Goal: Answer question/provide support: Share knowledge or assist other users

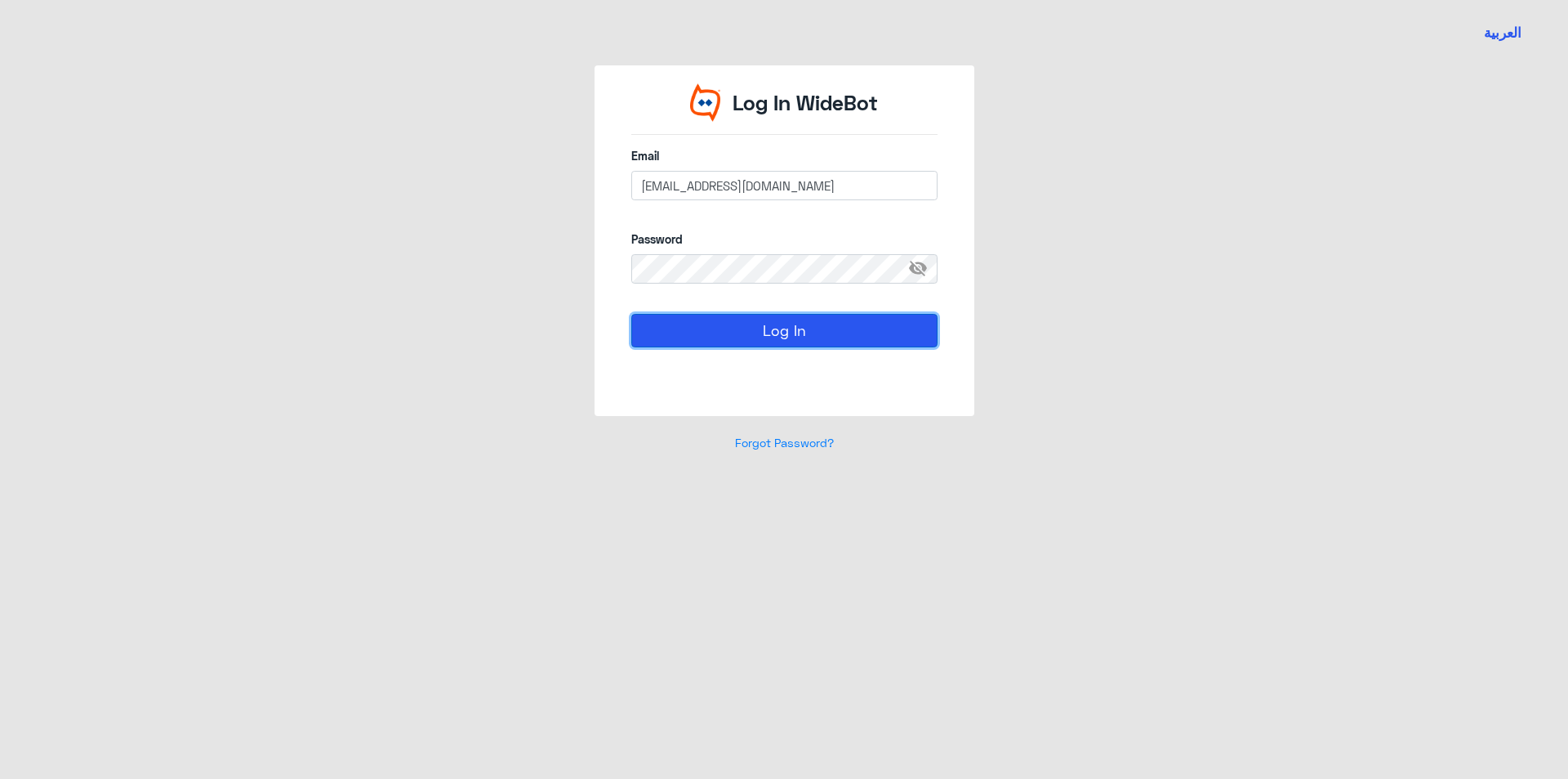
click at [772, 337] on button "Log In" at bounding box center [784, 330] width 306 height 33
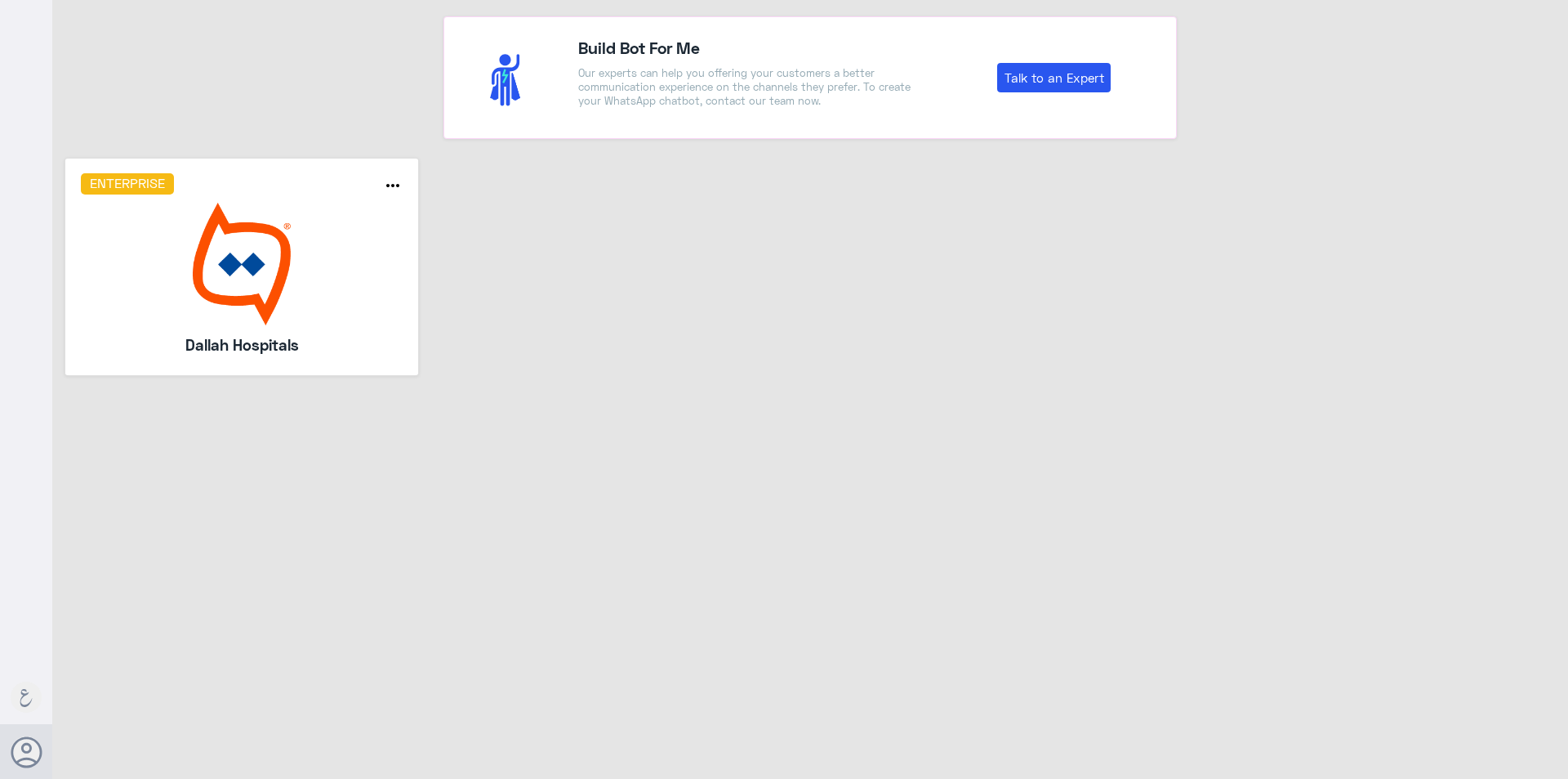
click at [210, 219] on img at bounding box center [242, 263] width 322 height 122
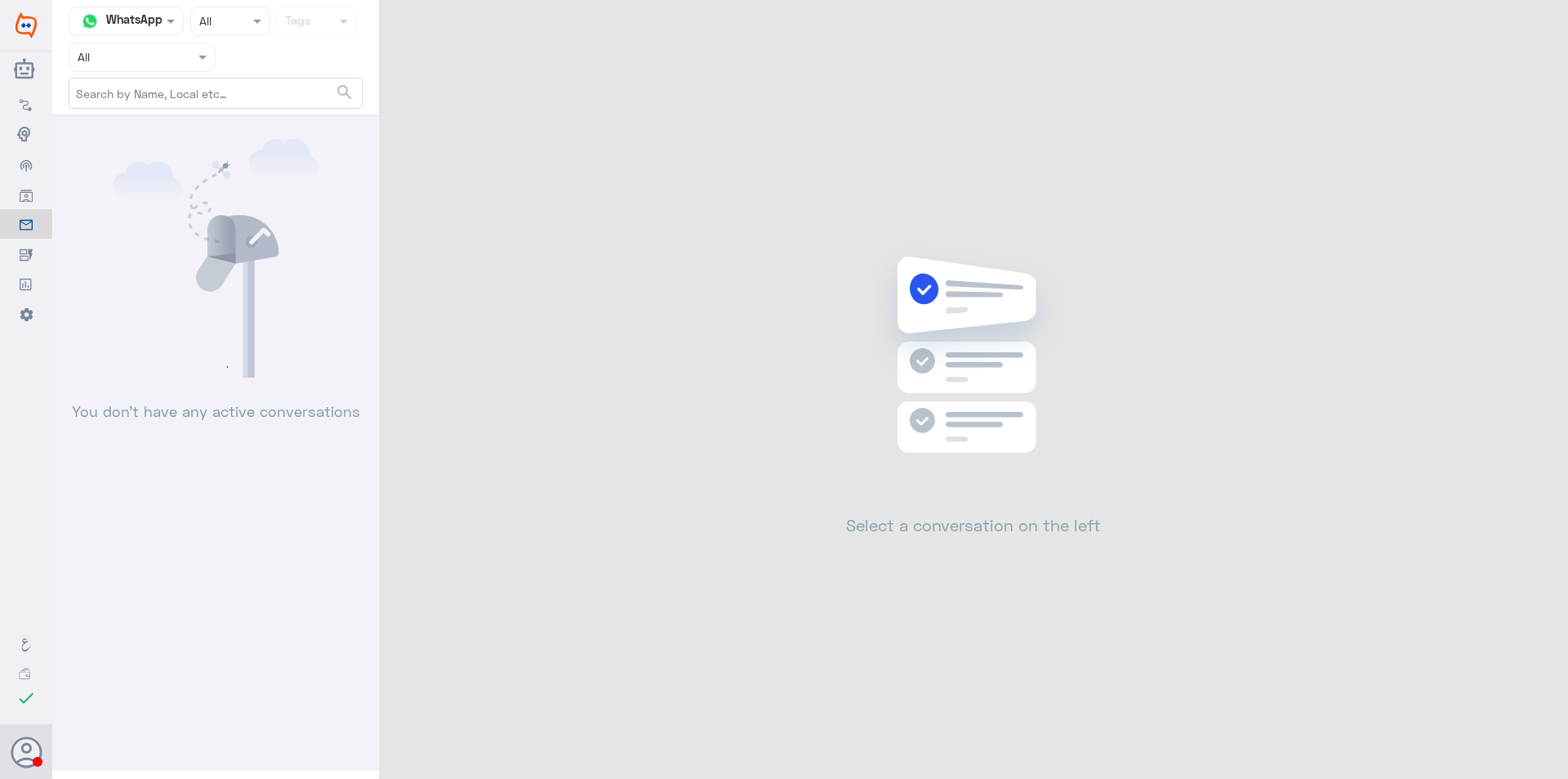
click at [164, 59] on nav "Channel WhatsApp Status × All Tags Assigned on All search" at bounding box center [216, 61] width 327 height 109
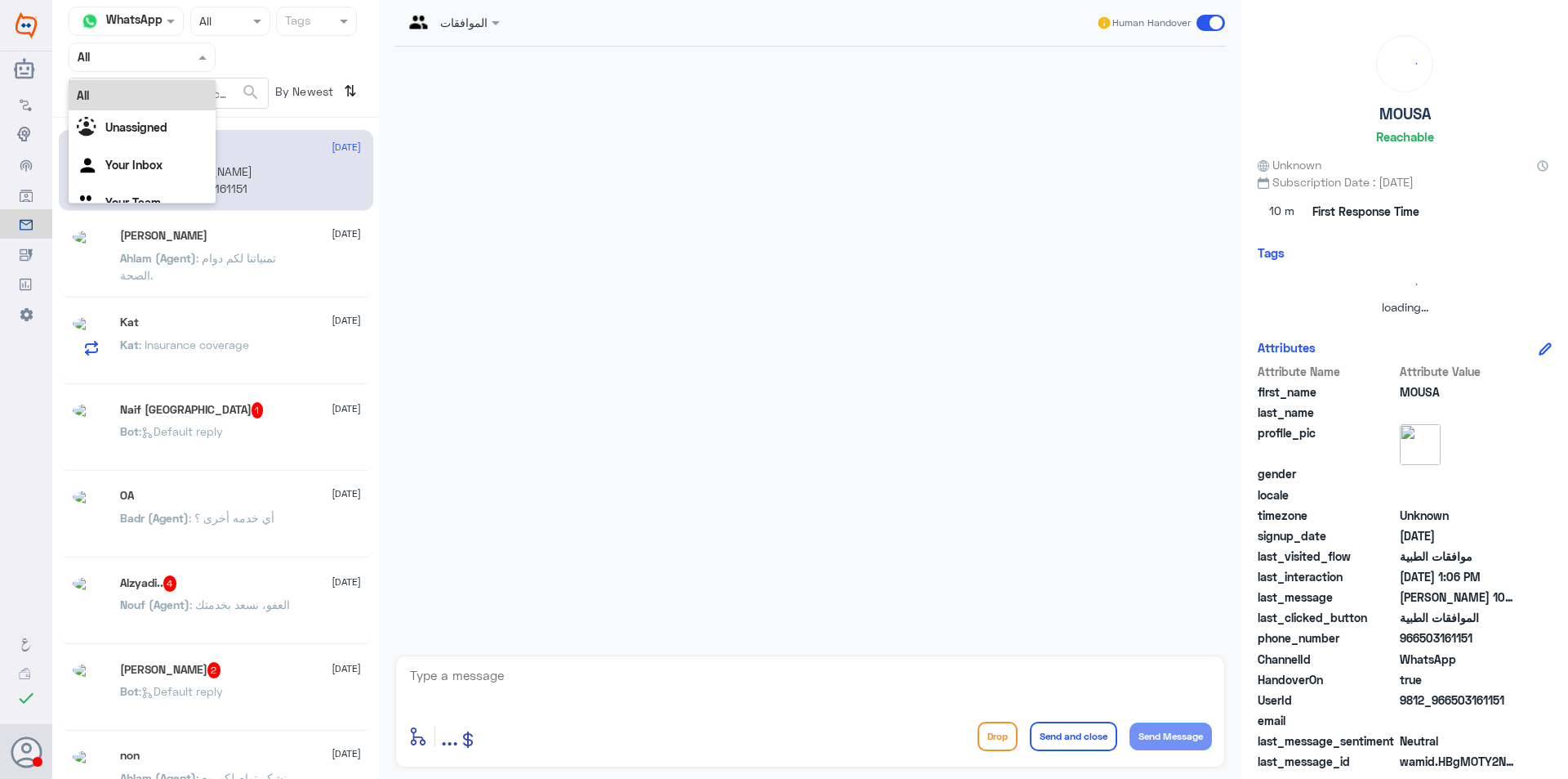
click at [164, 61] on input "text" at bounding box center [122, 57] width 89 height 19
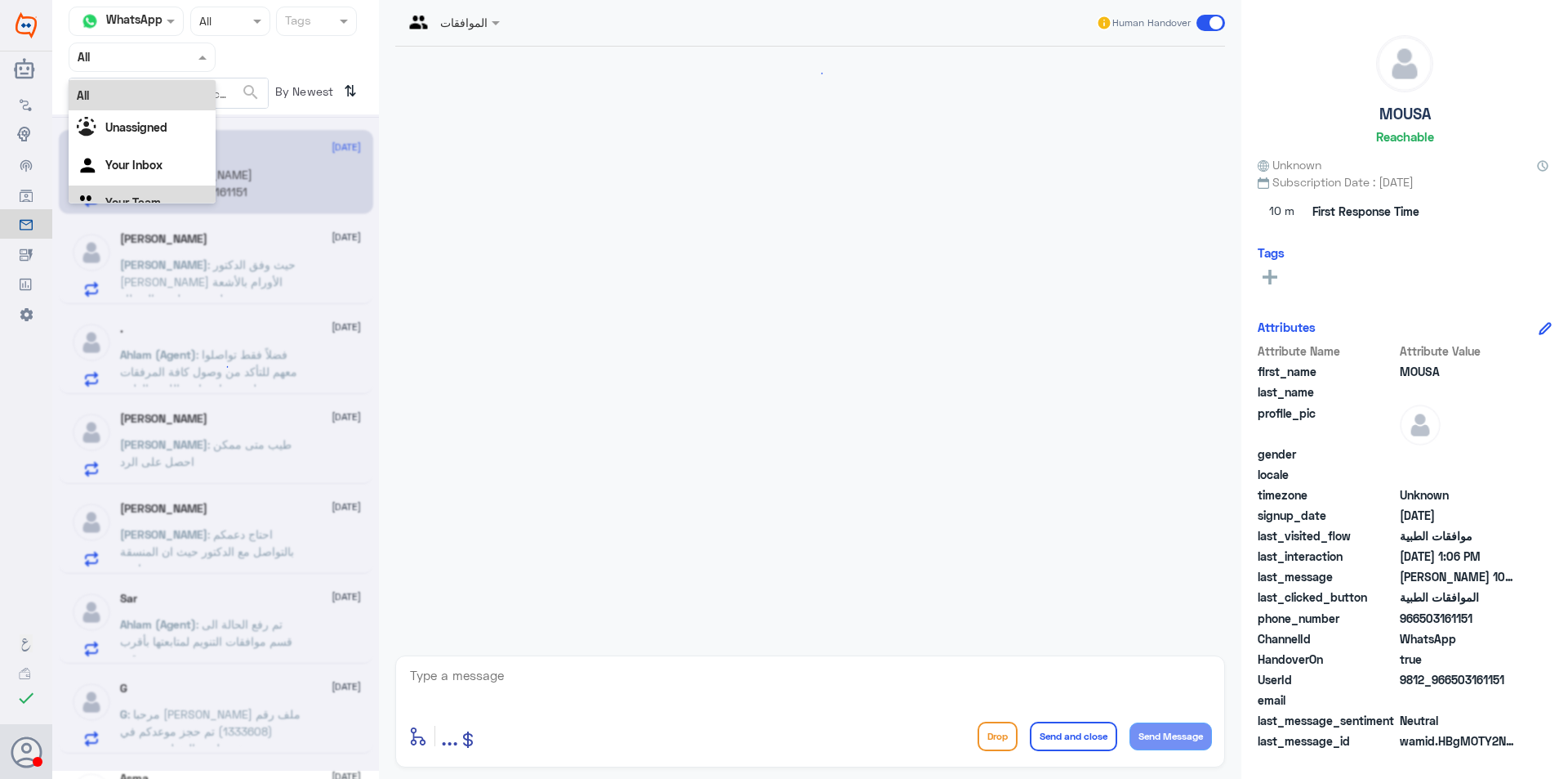
click at [139, 189] on div "Your Team" at bounding box center [142, 204] width 147 height 38
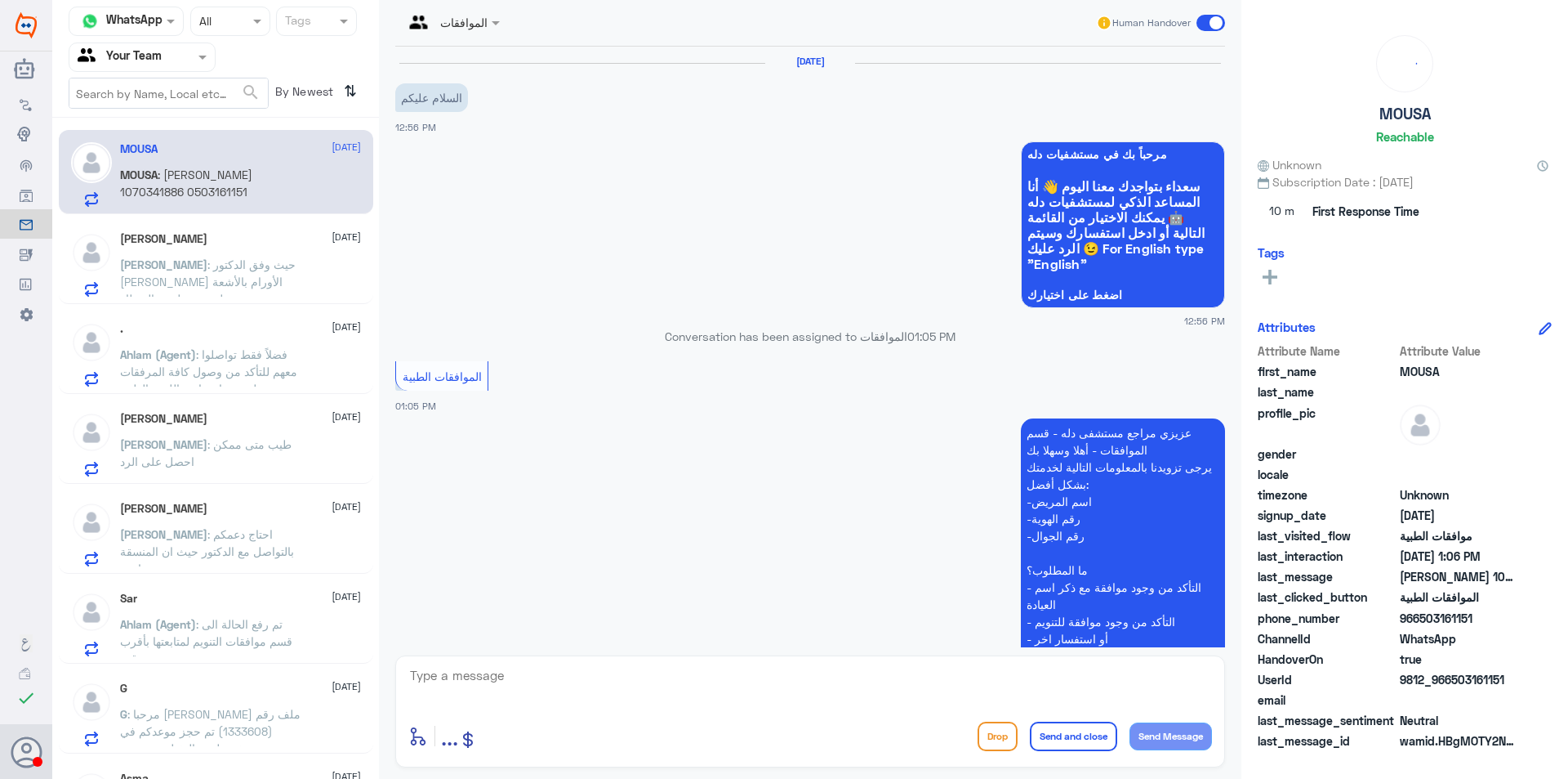
scroll to position [290, 0]
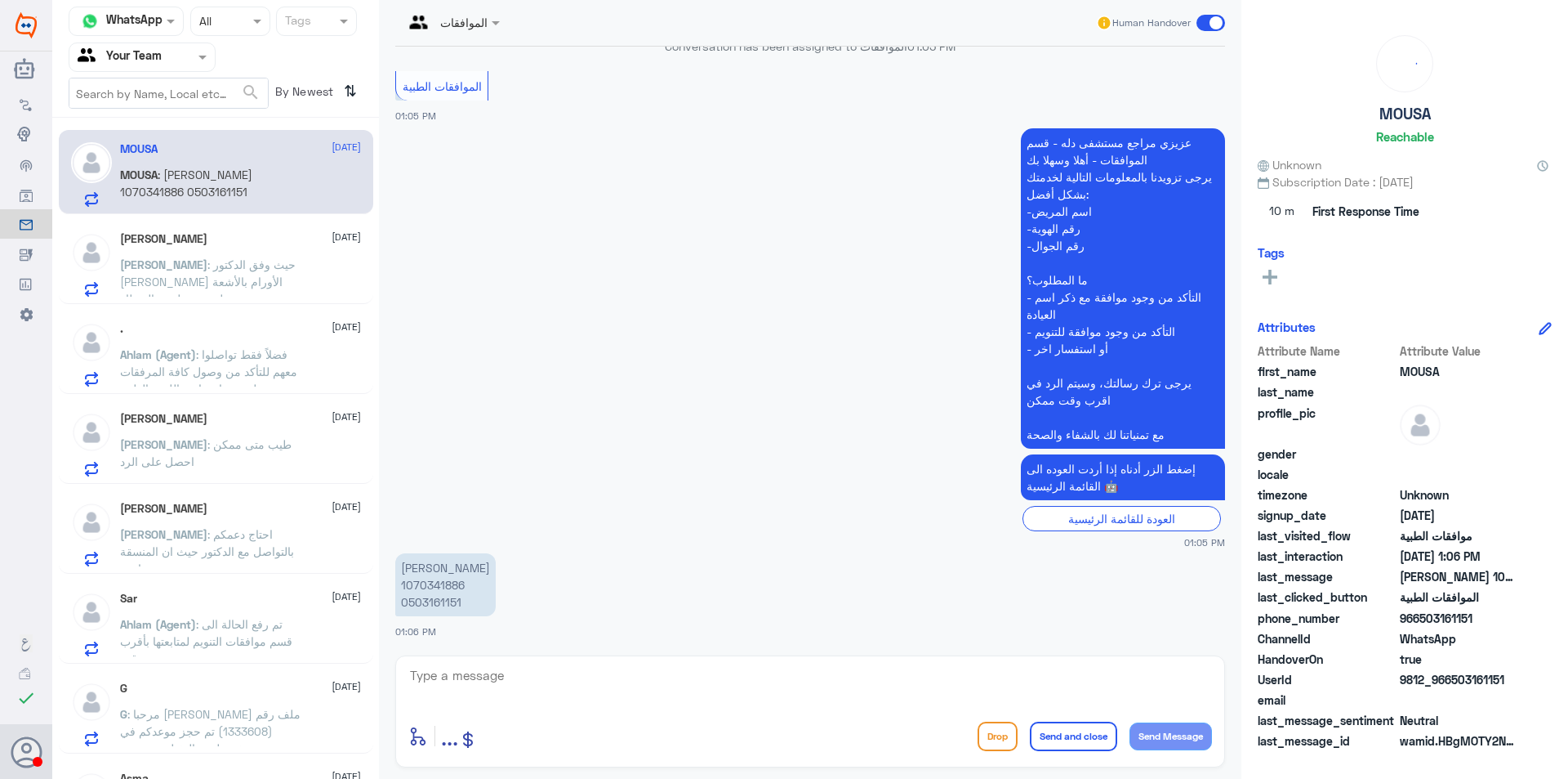
click at [440, 602] on p "[PERSON_NAME] 1070341886 0503161151" at bounding box center [446, 584] width 100 height 63
copy p "0503161151"
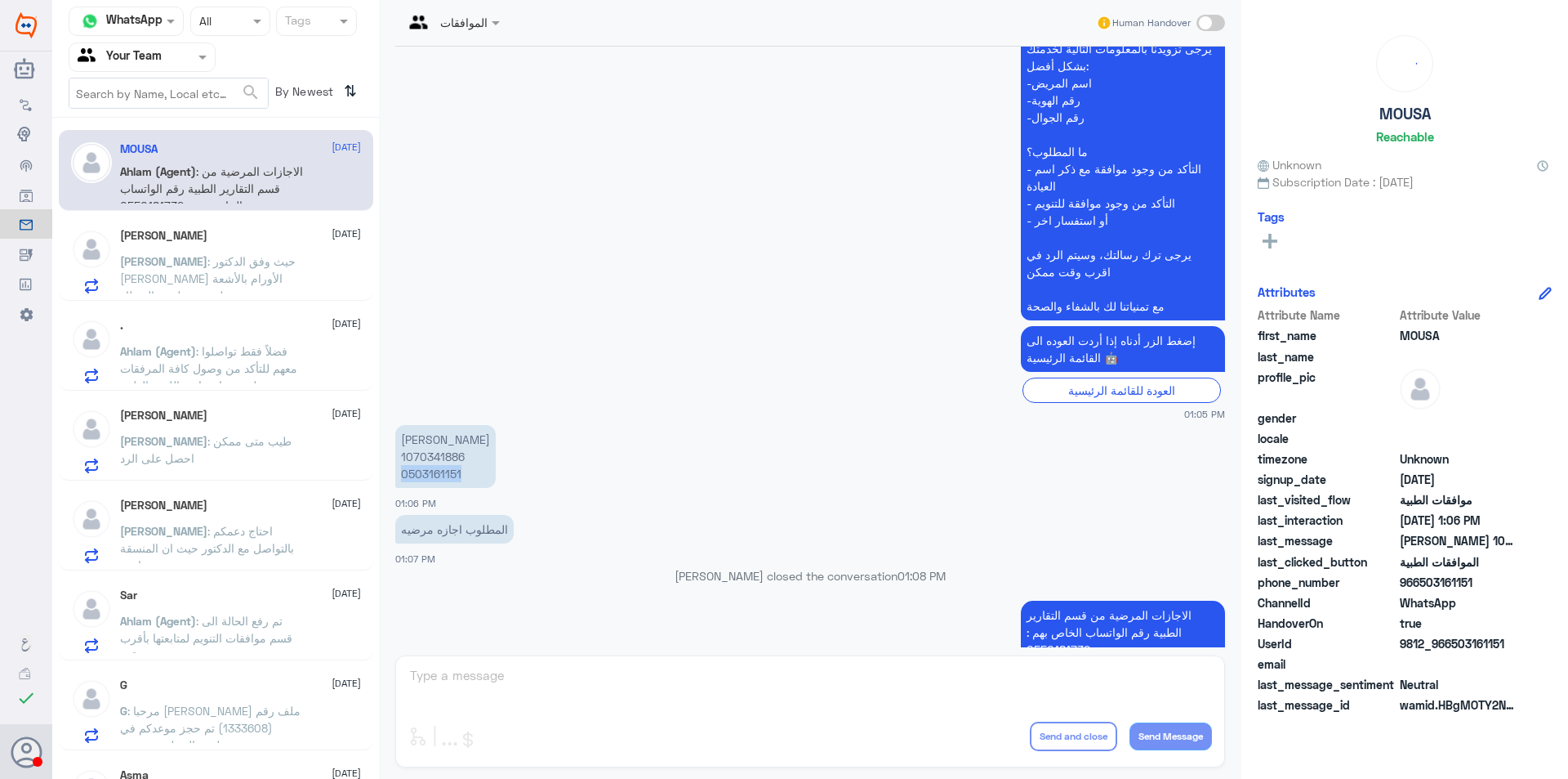
scroll to position [445, 0]
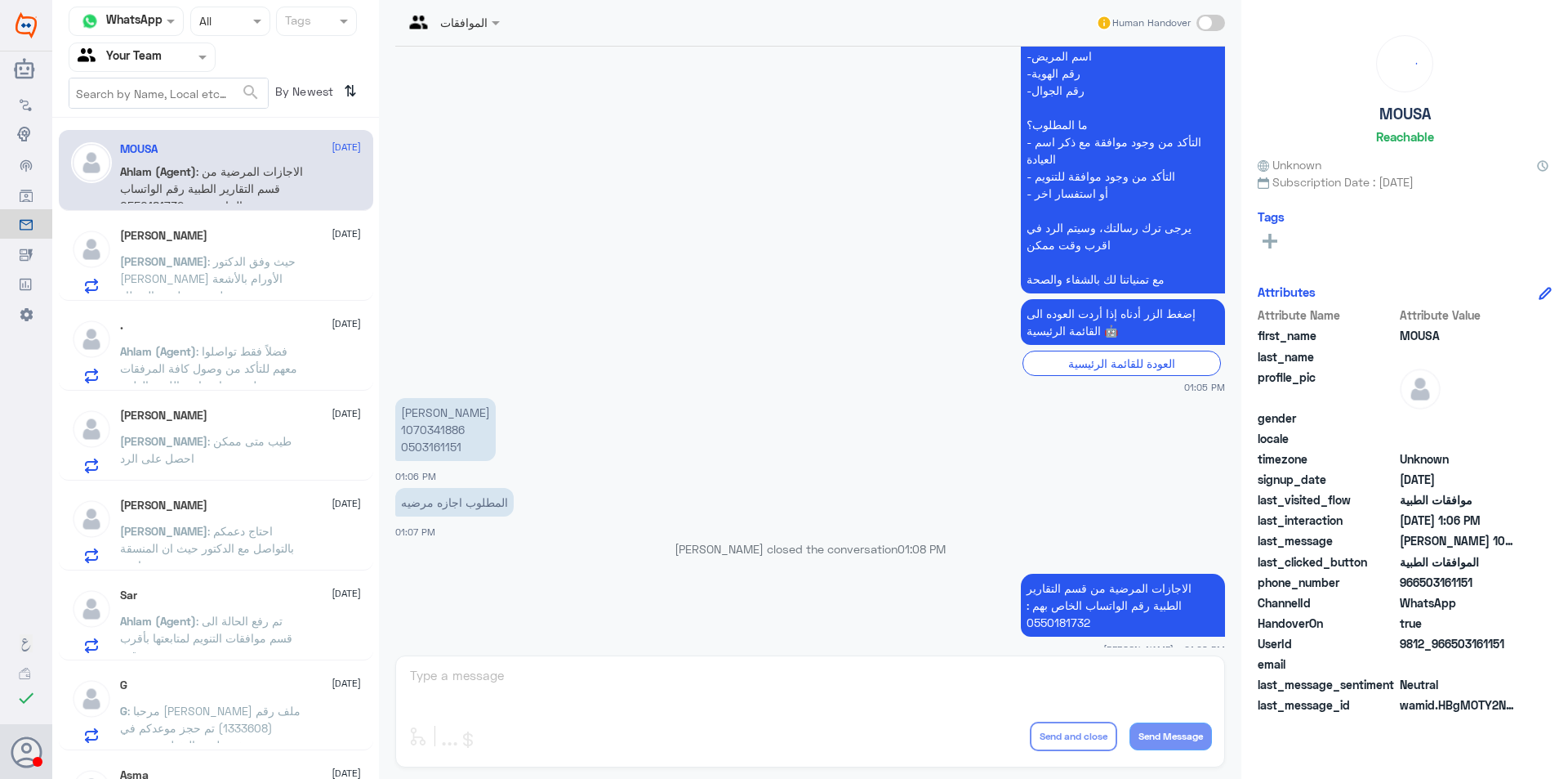
click at [211, 279] on span ": حيث وفق الدكتور [PERSON_NAME] الأورام بالأشعة حيث تظهر عن طريق المنظار." at bounding box center [208, 278] width 176 height 48
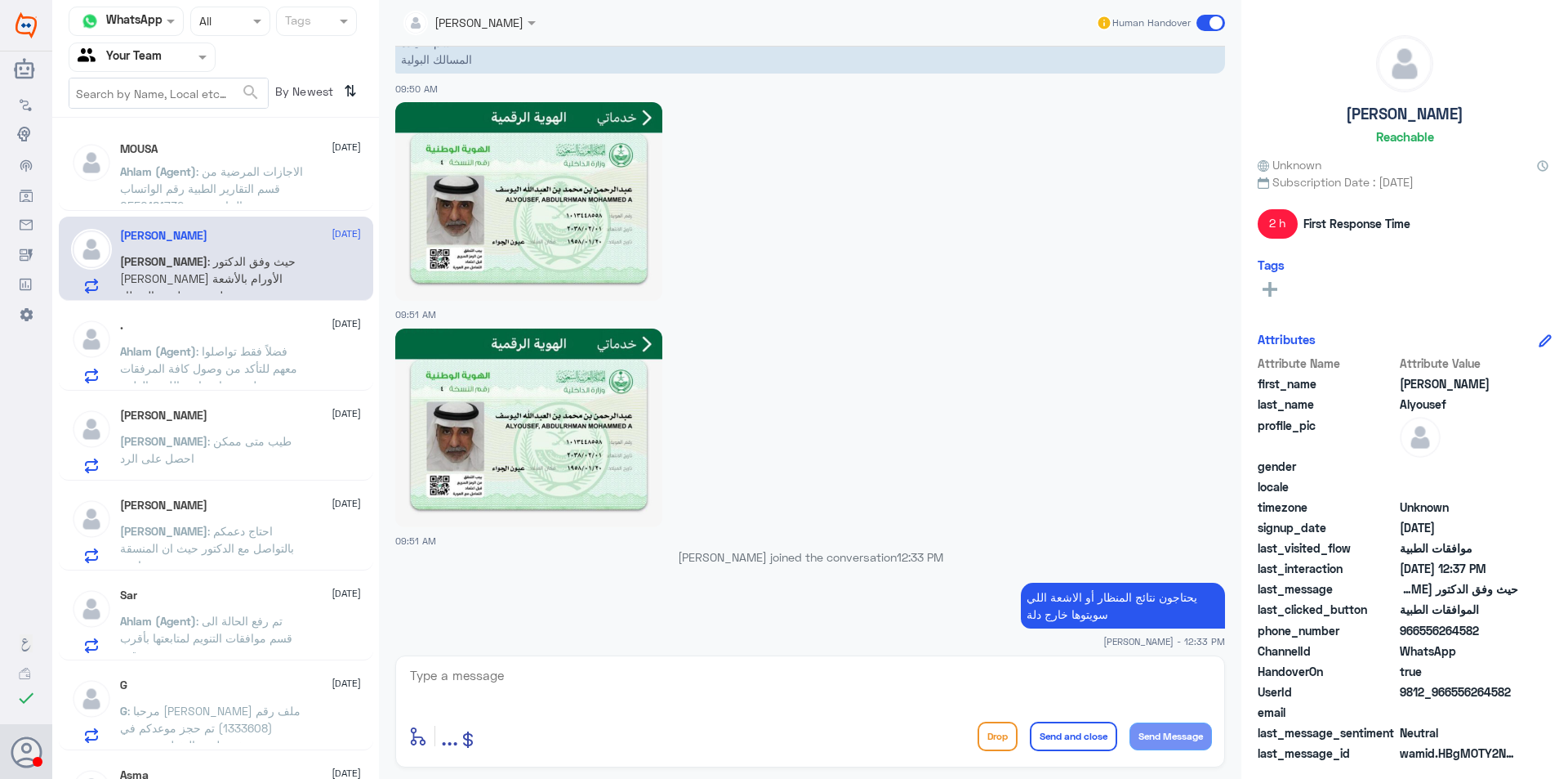
scroll to position [1071, 0]
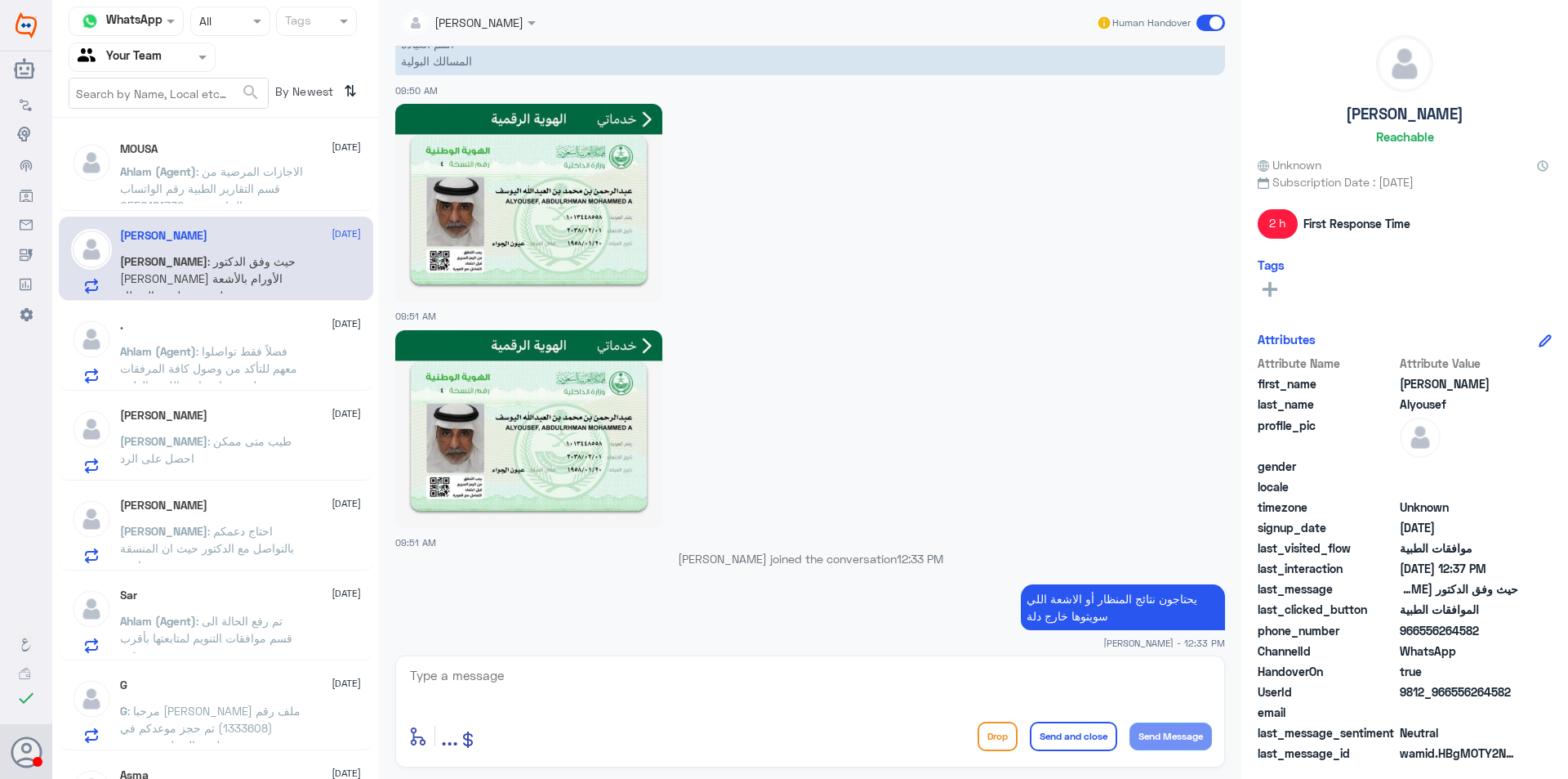
click at [211, 343] on p "Ahlam (Agent) : فضلاً فقط تواصلوا معهم للتأكد من وصول كافة المرفقات لهم ومتابعت…" at bounding box center [212, 363] width 184 height 41
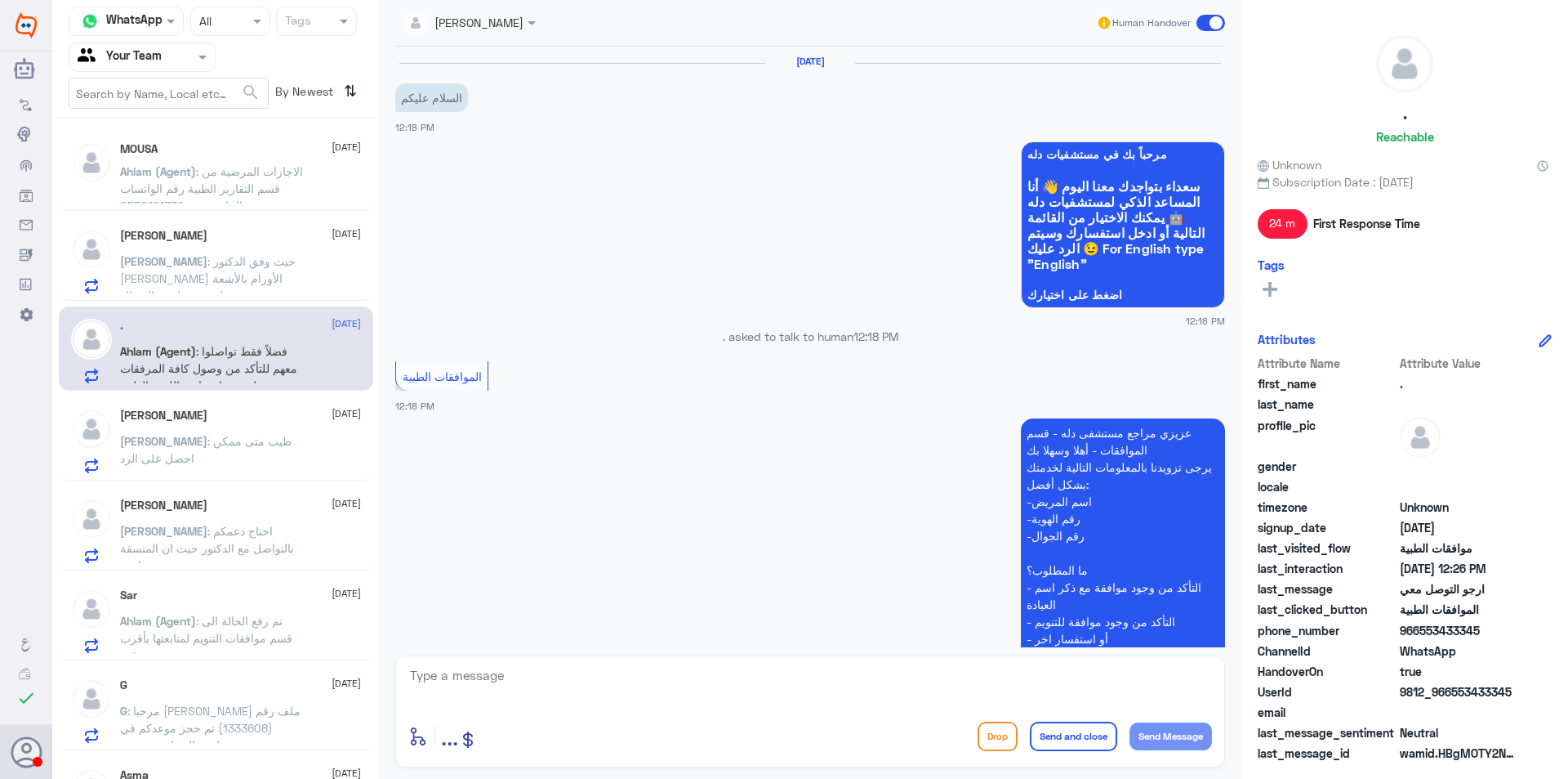
scroll to position [713, 0]
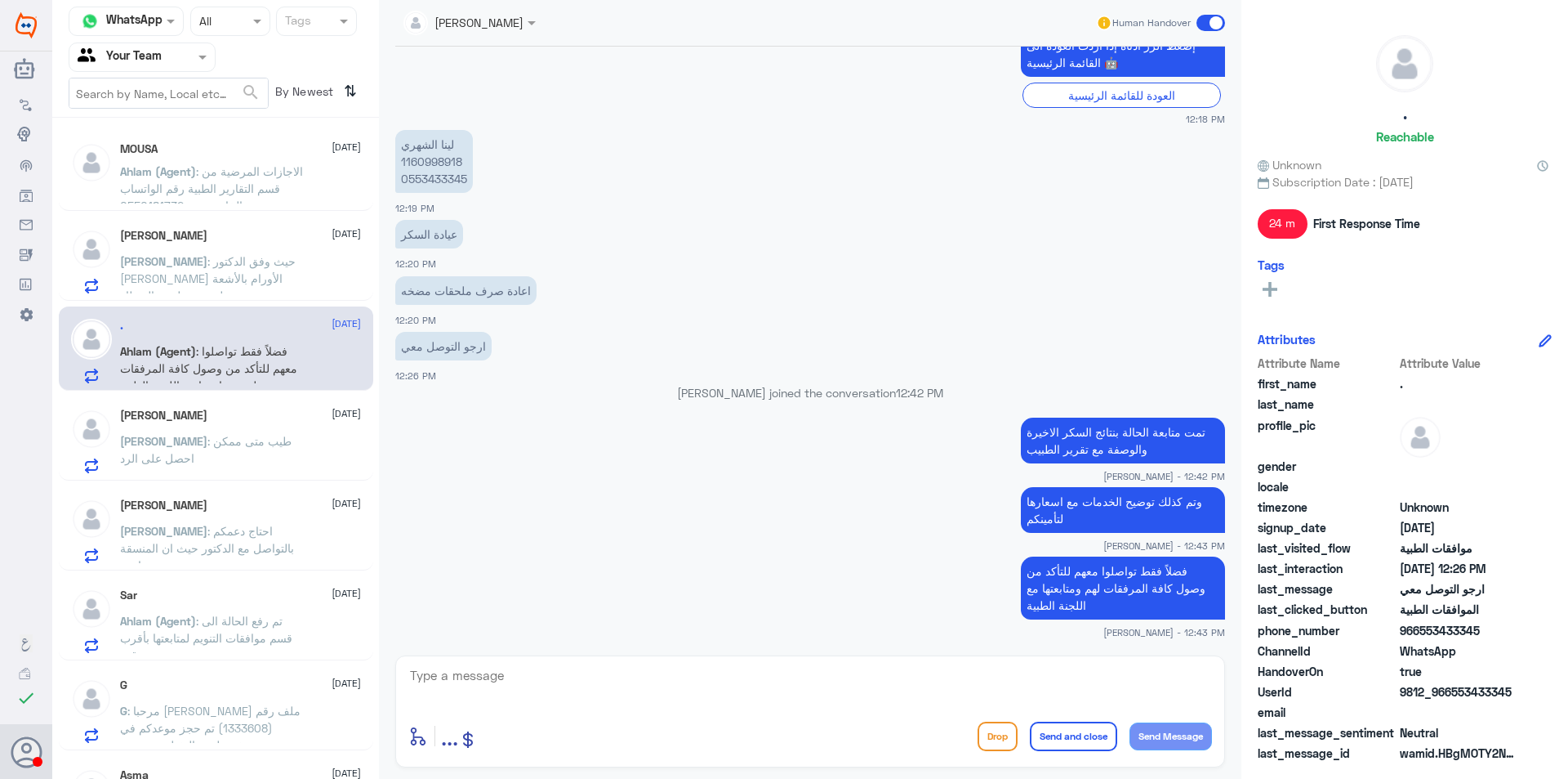
click at [459, 177] on p "لينا الشهري 1160998918 0553433345" at bounding box center [434, 161] width 78 height 63
copy p "0553433345"
drag, startPoint x: 441, startPoint y: 181, endPoint x: 500, endPoint y: 190, distance: 59.7
click at [500, 190] on app-msgs-text "لينا الشهري 1160998918 0553433345" at bounding box center [810, 162] width 830 height 65
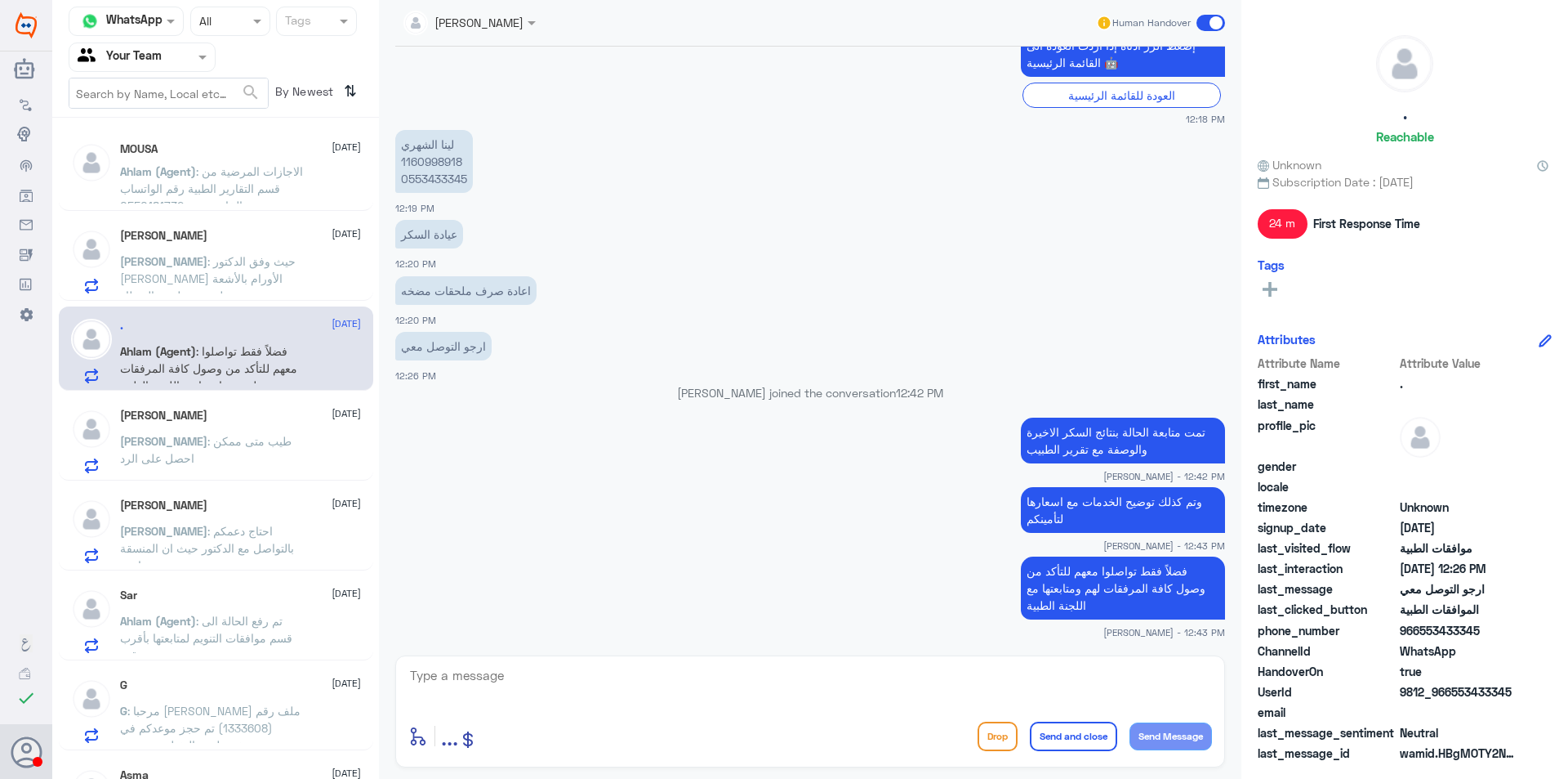
click at [174, 447] on span ": طيب متى ممكن احصل على الرد" at bounding box center [205, 450] width 171 height 31
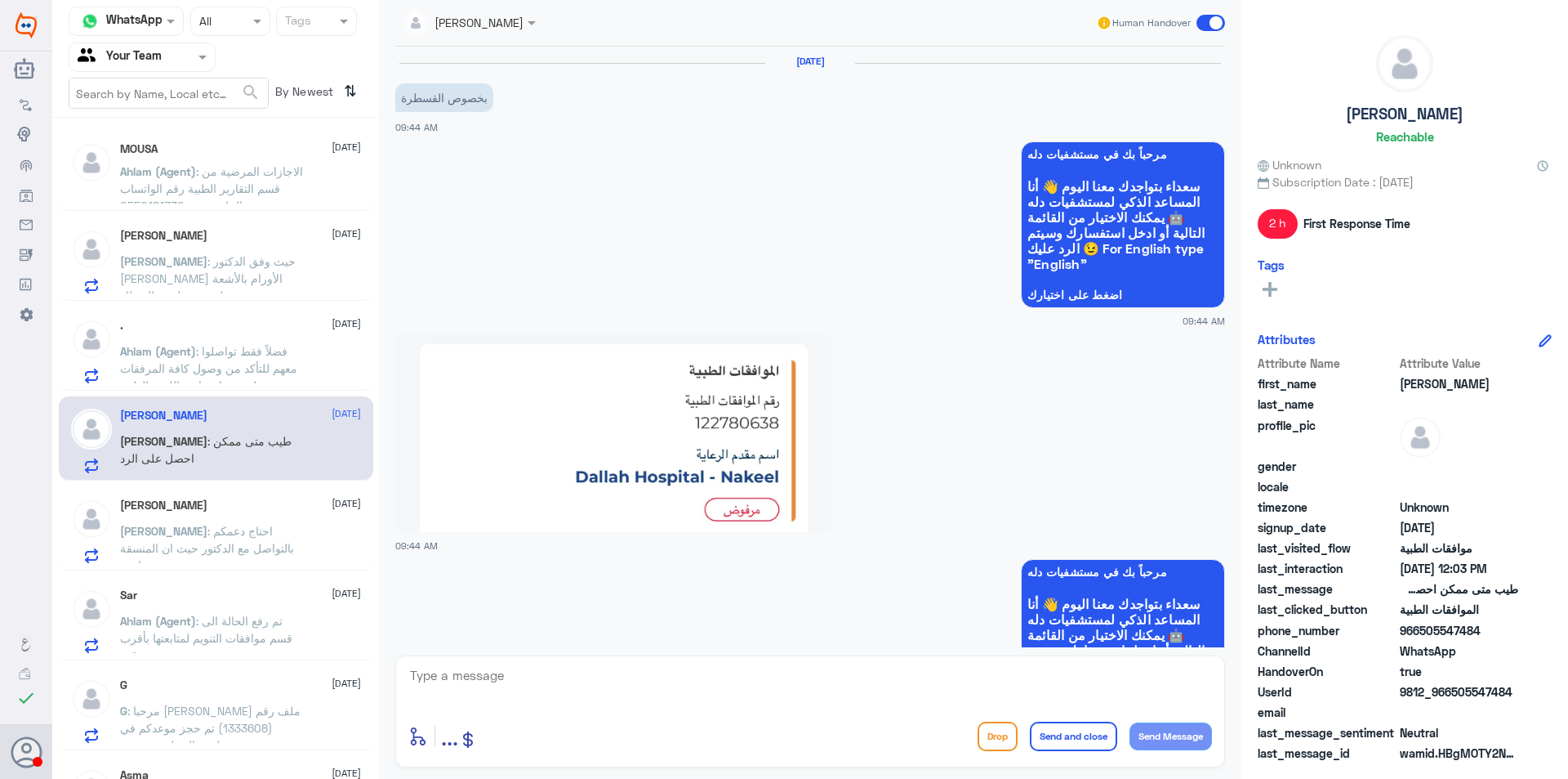
scroll to position [1940, 0]
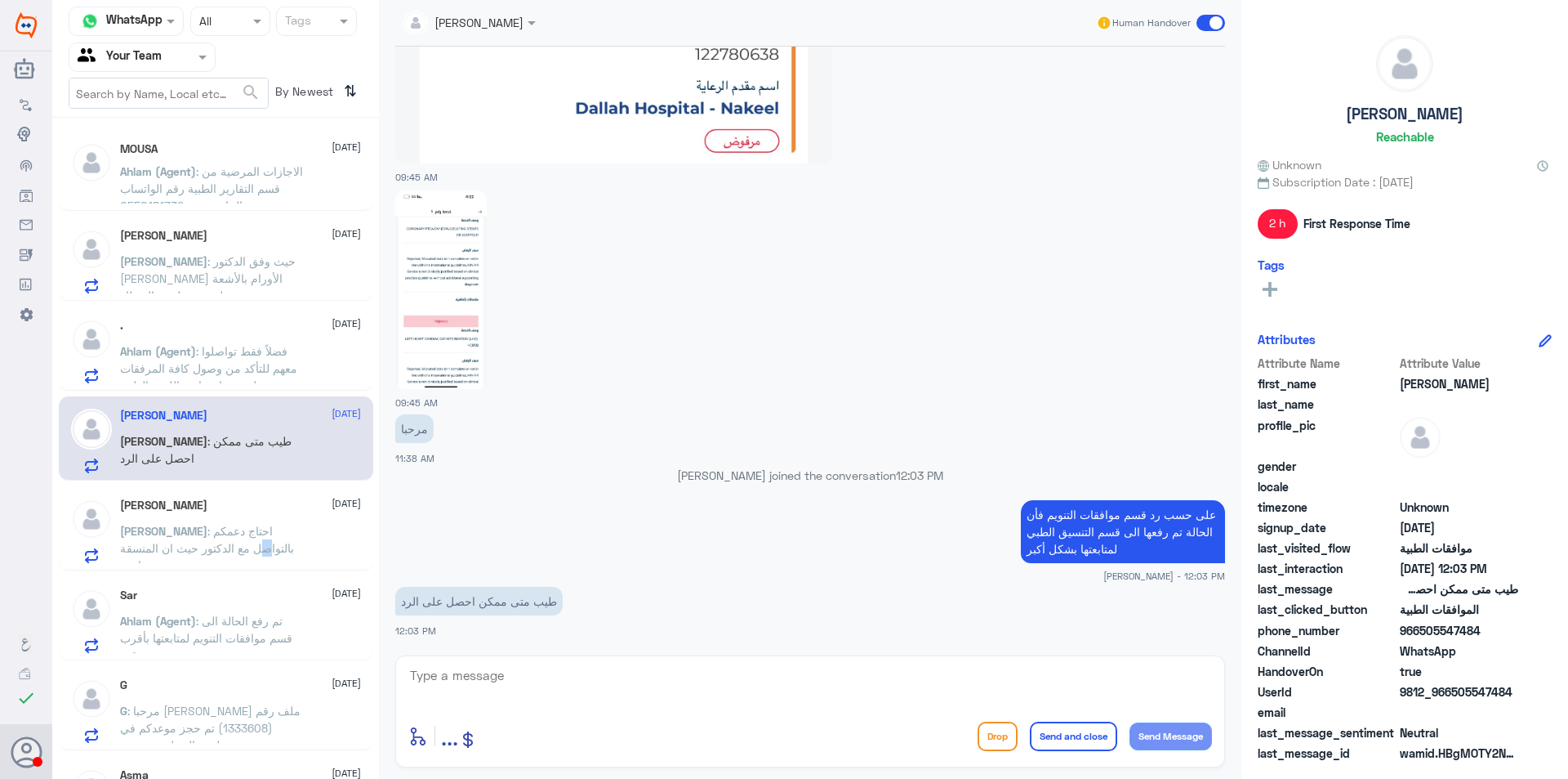
click at [194, 524] on div "[PERSON_NAME] [DATE] [PERSON_NAME] : احتاج دعمكم بالتواصل مع الدكتور حيث ان الم…" at bounding box center [240, 530] width 241 height 65
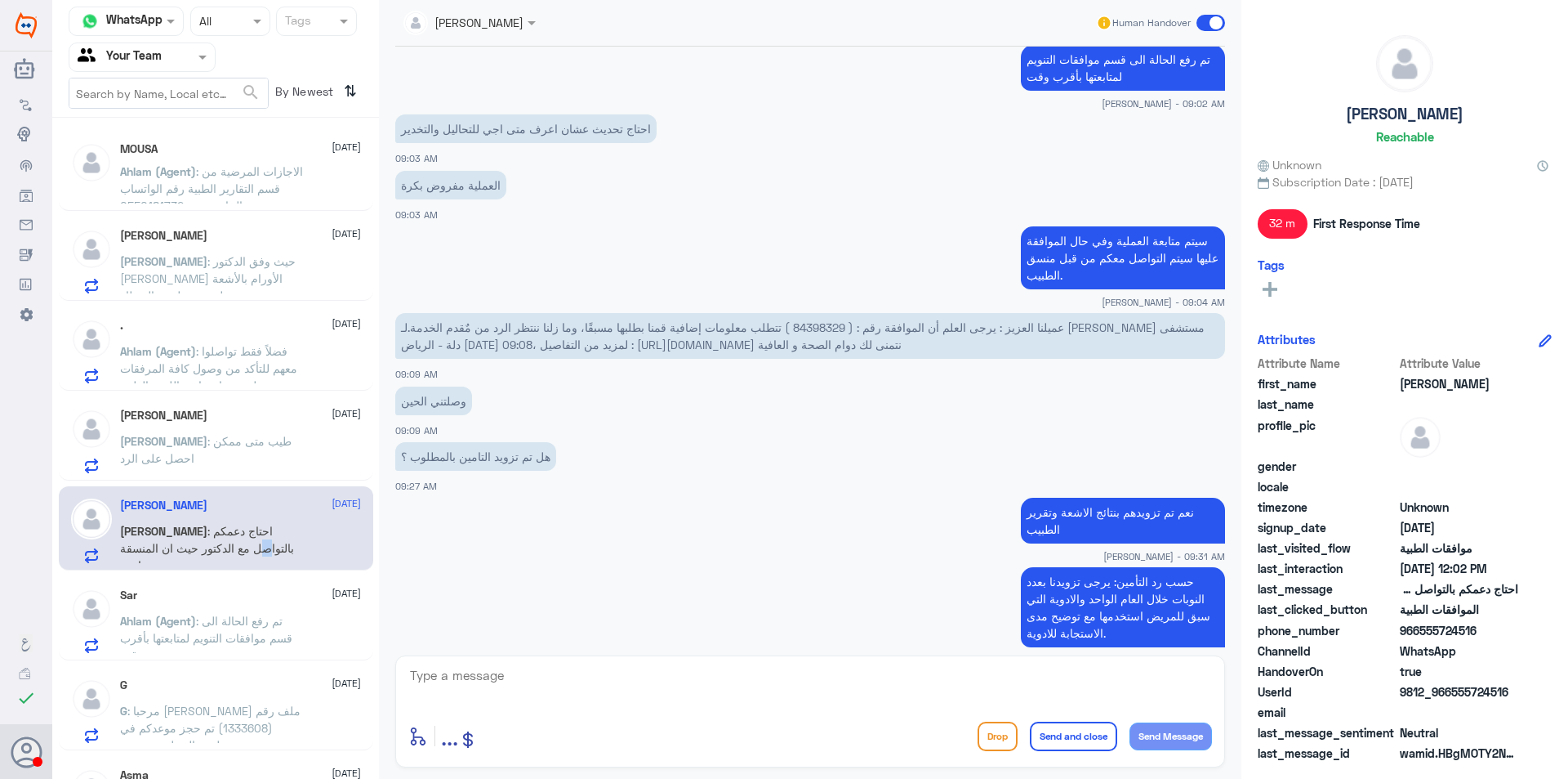
scroll to position [1293, 0]
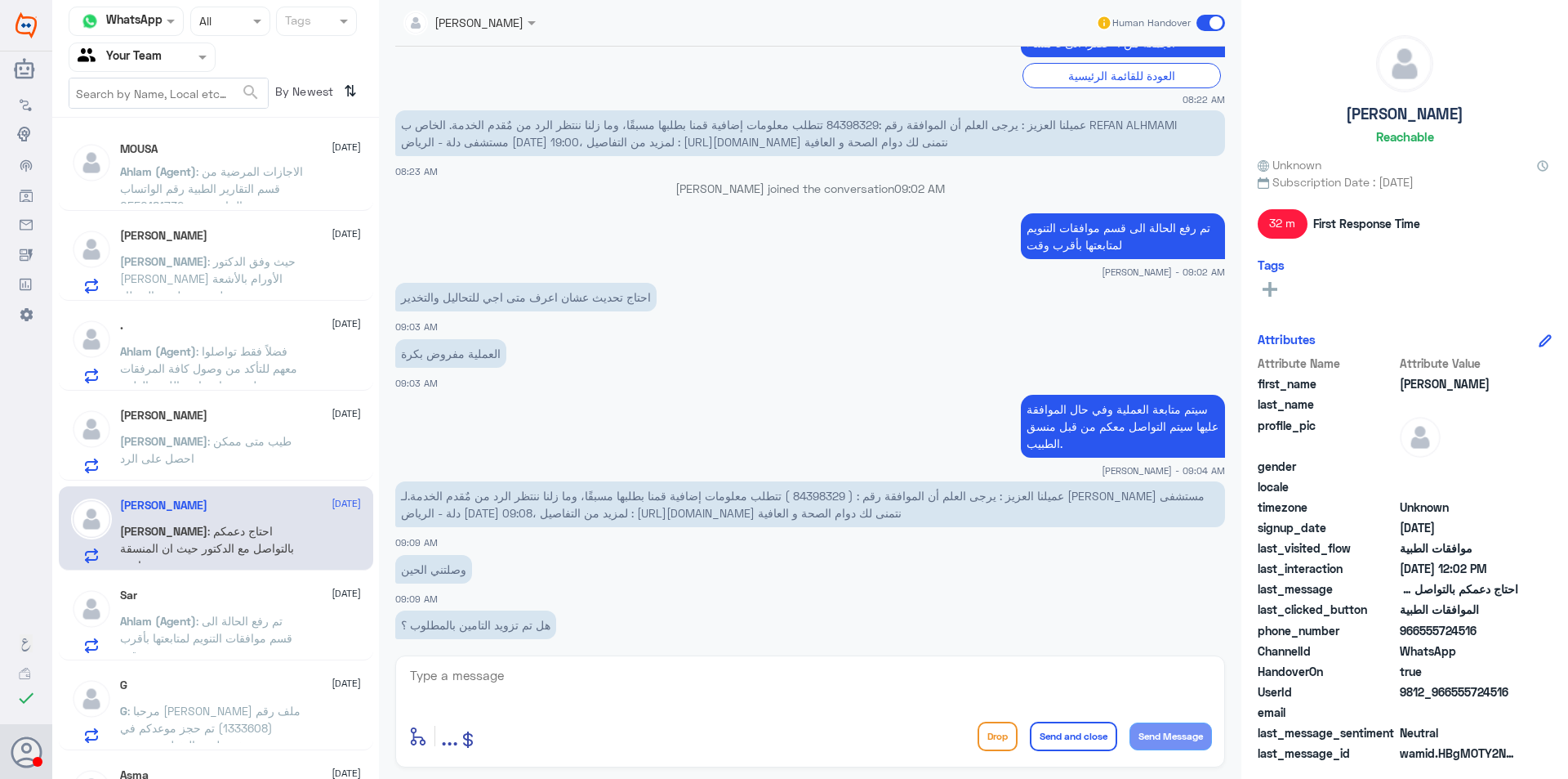
click at [846, 131] on span "عميلنا العزيز : يرجى العلم أن الموافقة رقم :84398329 تتطلب معلومات إضافية قمنا …" at bounding box center [789, 133] width 776 height 31
copy span "84398329"
click at [249, 615] on span ": تم رفع الحالة الى قسم موافقات التنويم لمتابعتها بأقرب وقت" at bounding box center [206, 637] width 172 height 48
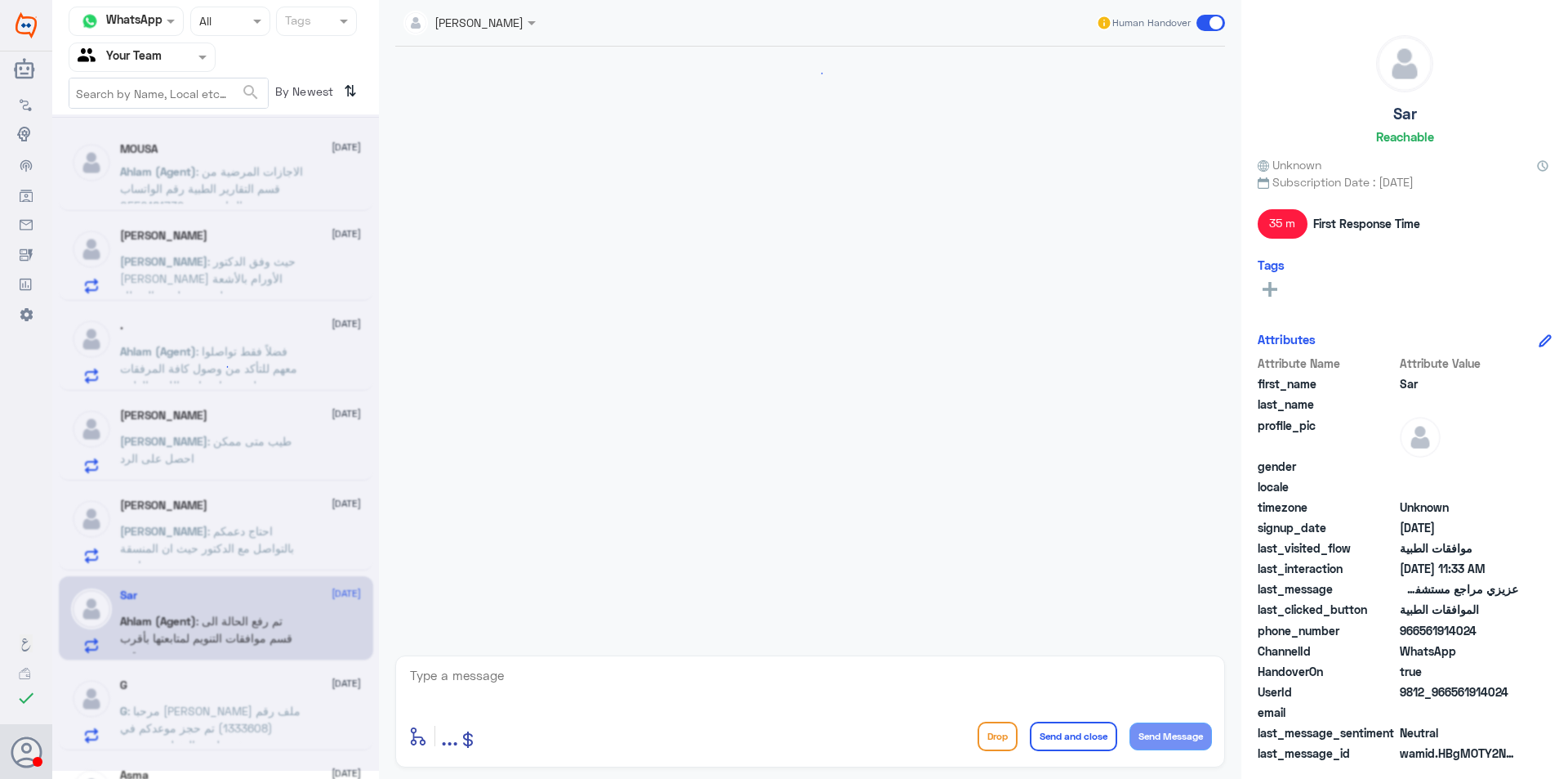
scroll to position [750, 0]
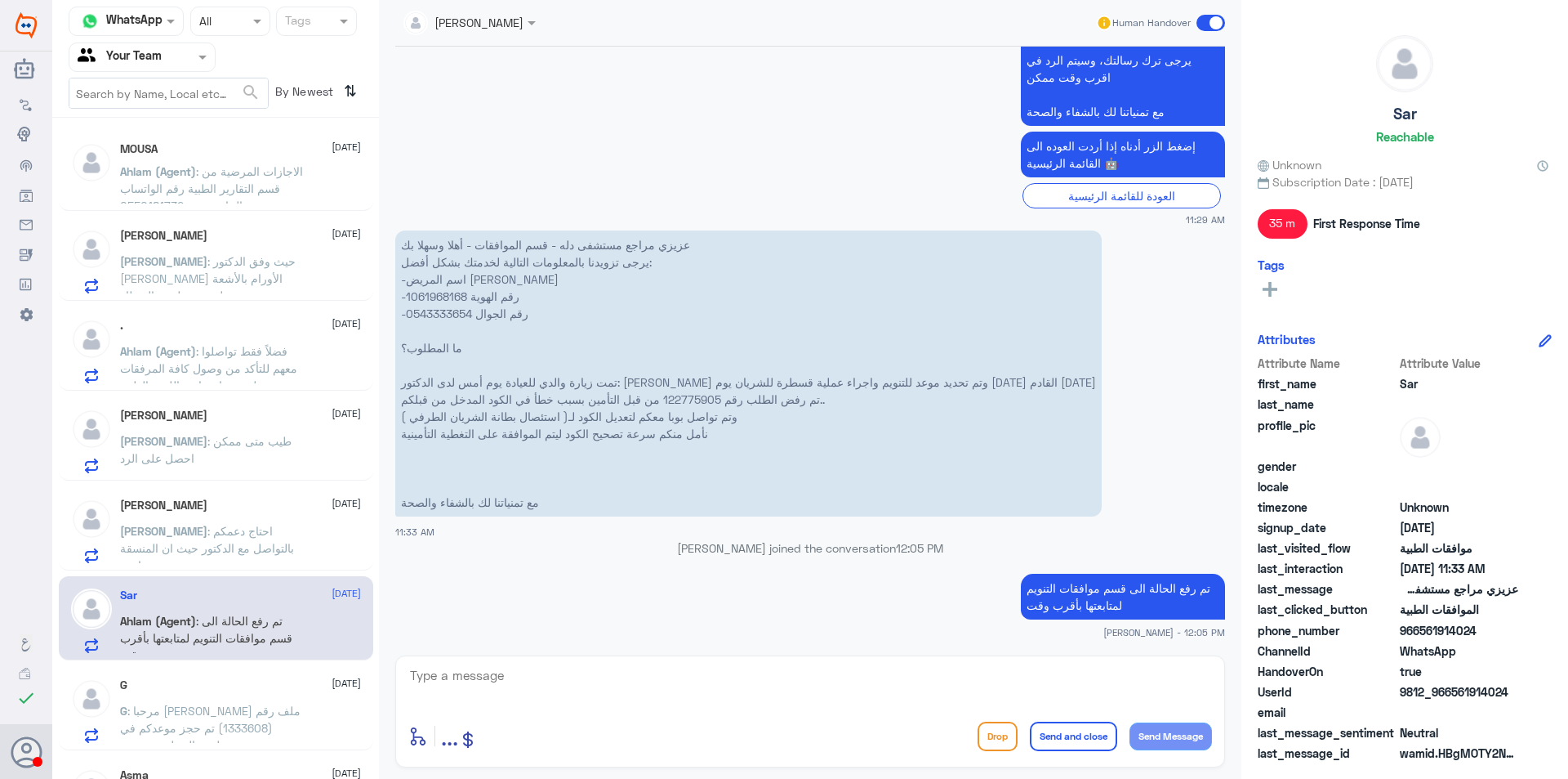
click at [258, 549] on span ": احتاج دعمكم بالتواصل مع الدكتور حيث ان المنسقة ما ترد" at bounding box center [207, 548] width 174 height 48
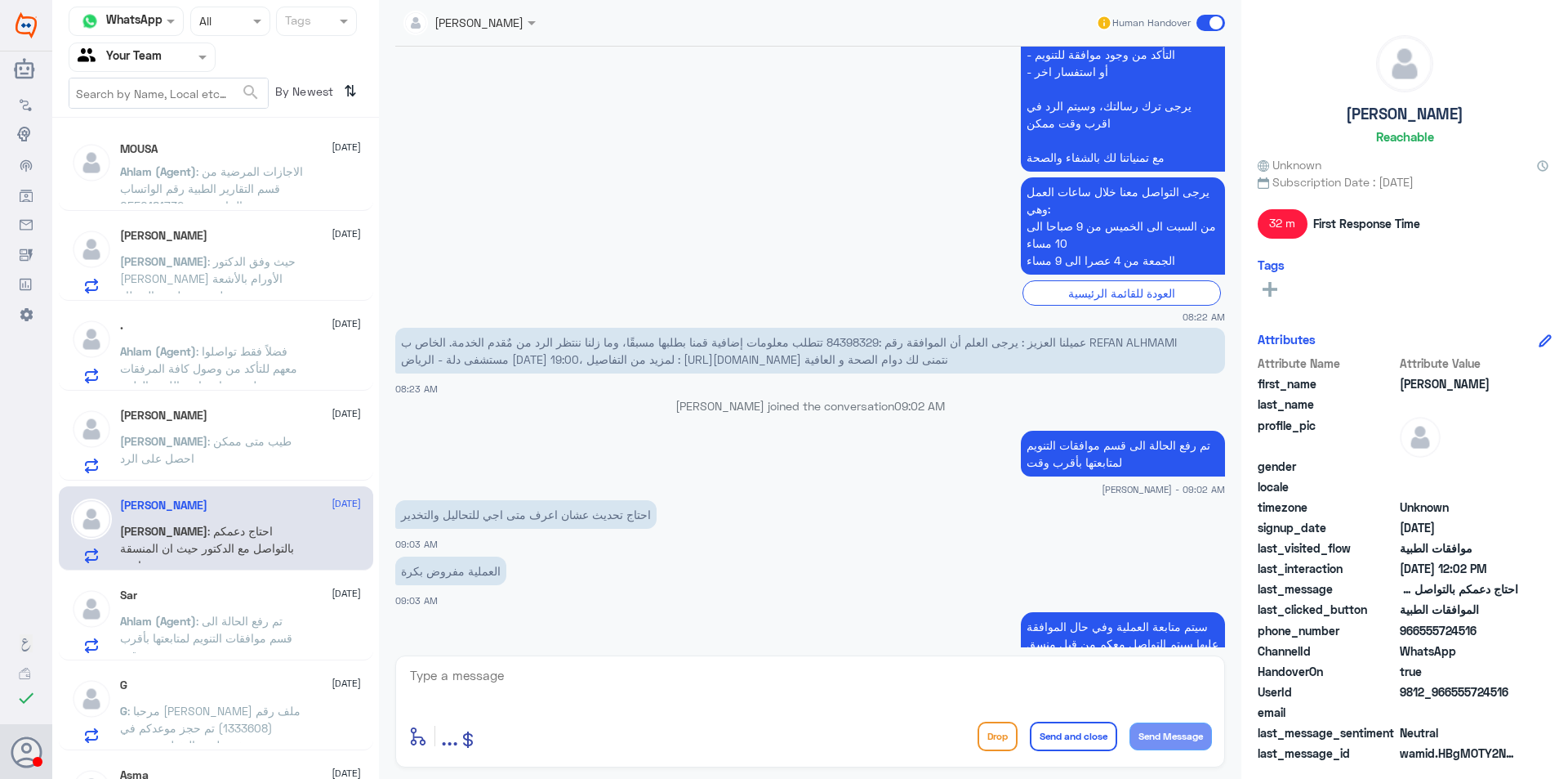
scroll to position [1047, 0]
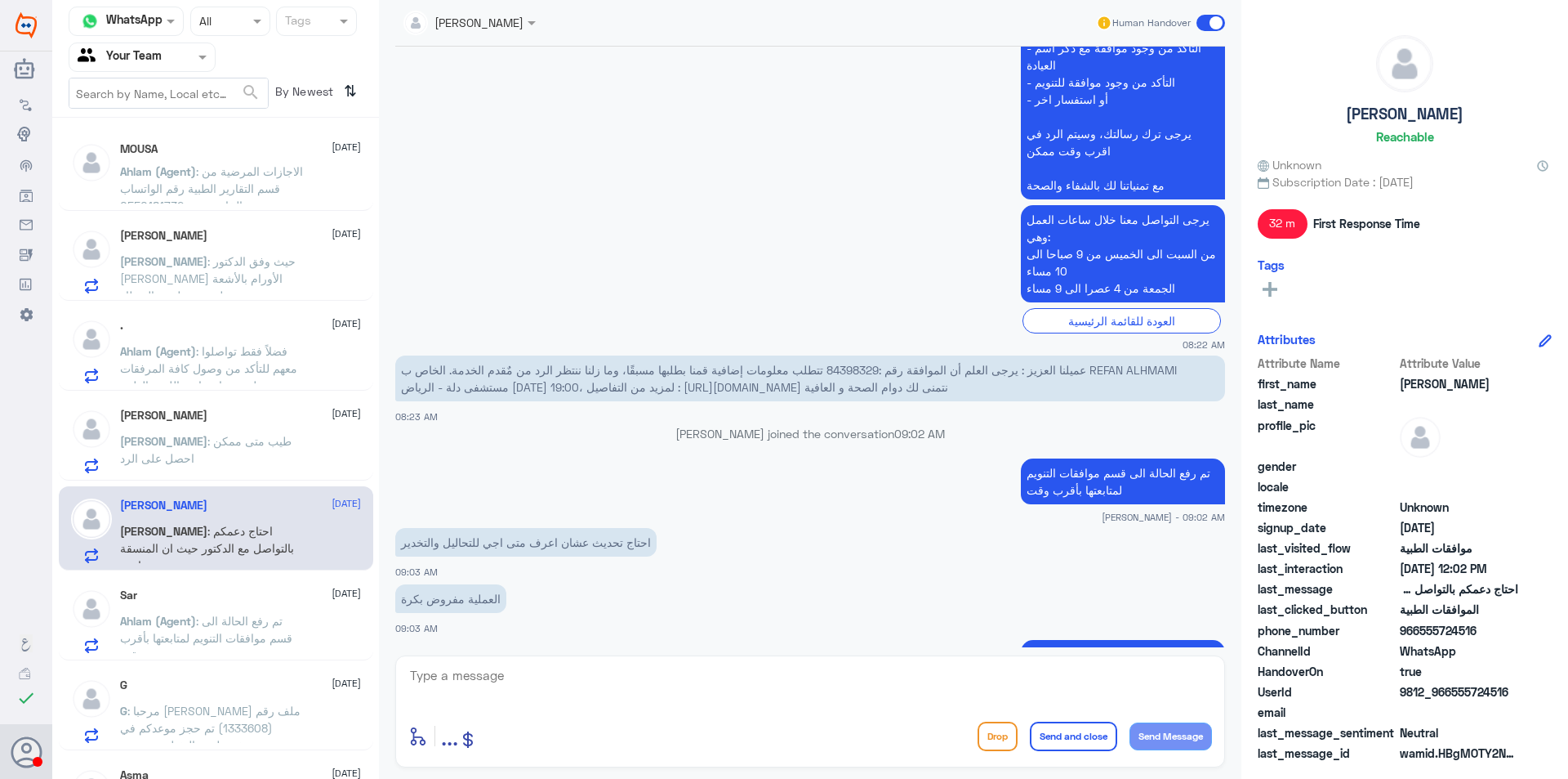
click at [851, 369] on span "عميلنا العزيز : يرجى العلم أن الموافقة رقم :84398329 تتطلب معلومات إضافية قمنا …" at bounding box center [789, 378] width 776 height 31
copy span "84398329"
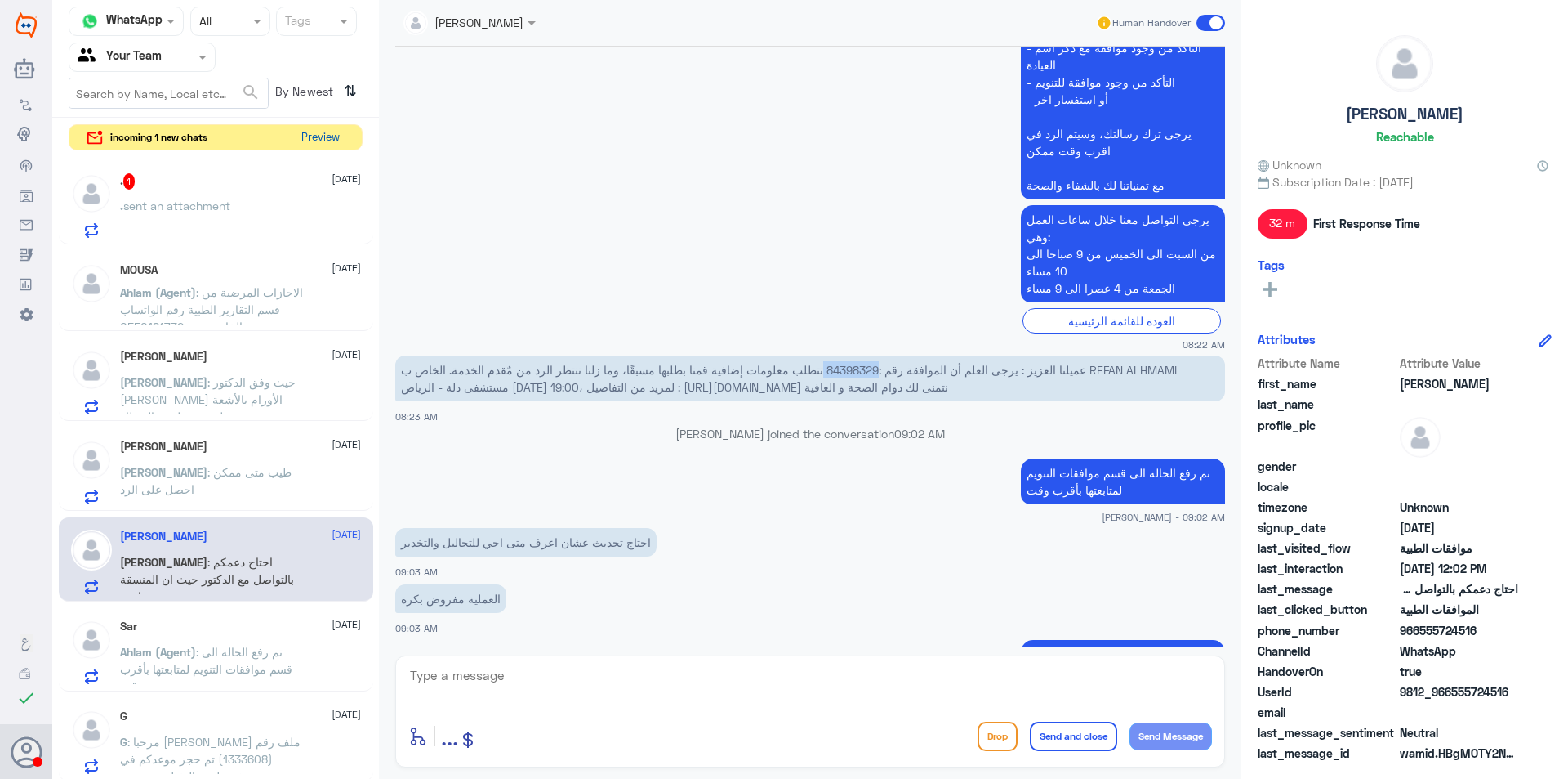
click at [317, 134] on button "Preview" at bounding box center [320, 137] width 51 height 25
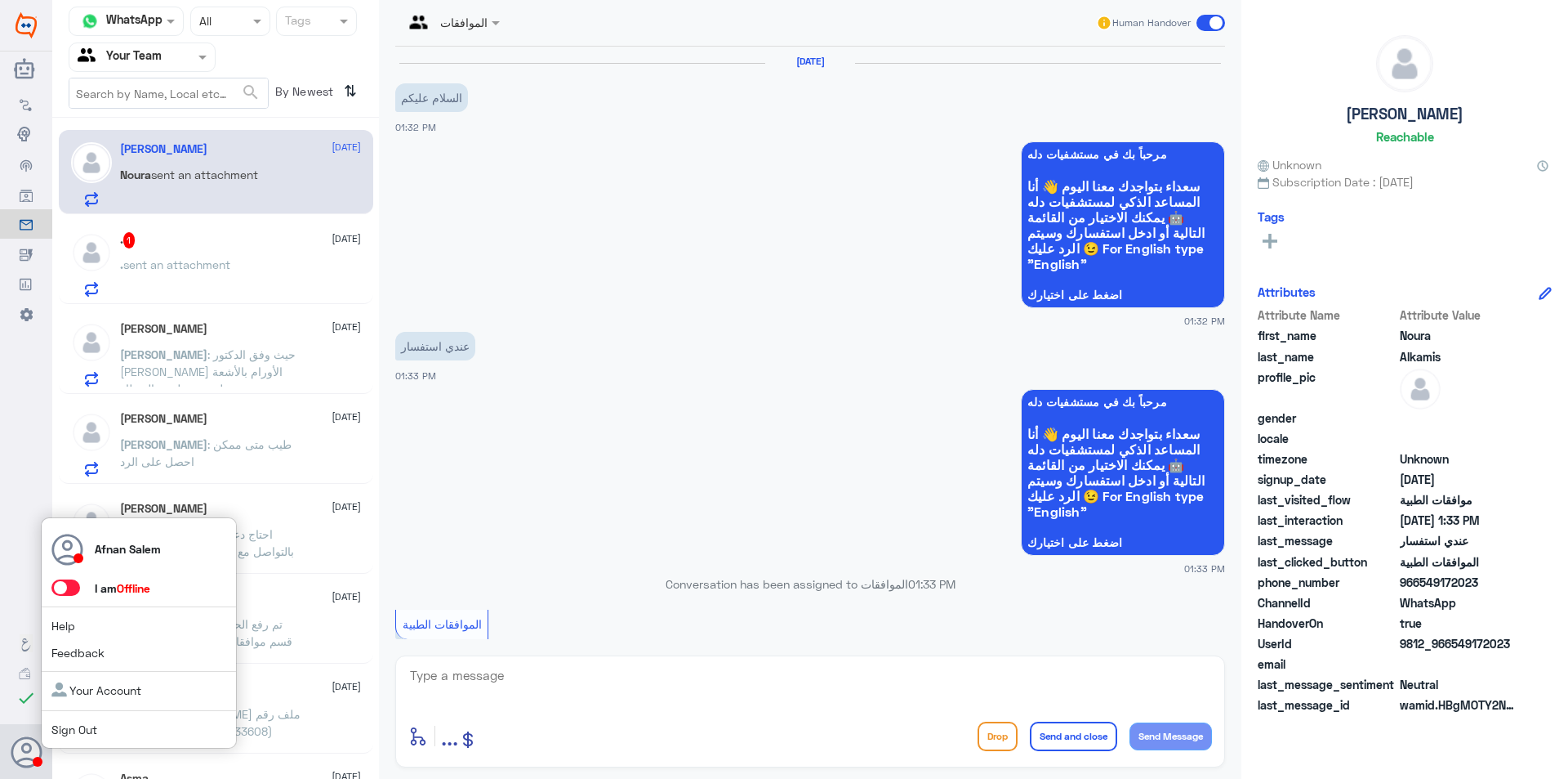
click at [60, 721] on span "Sign Out" at bounding box center [102, 729] width 100 height 17
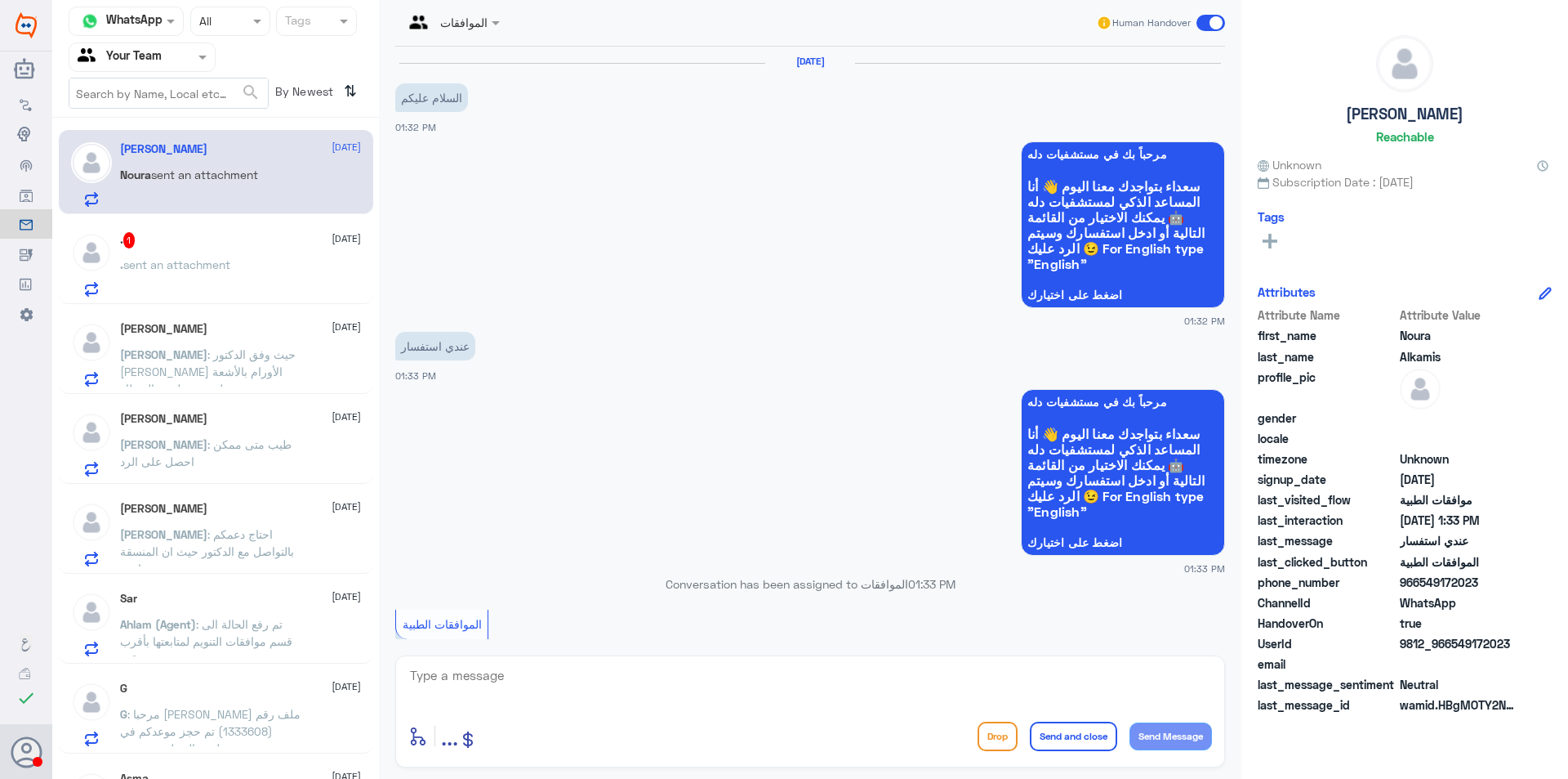
click at [228, 277] on p ". sent an attachment" at bounding box center [175, 277] width 110 height 41
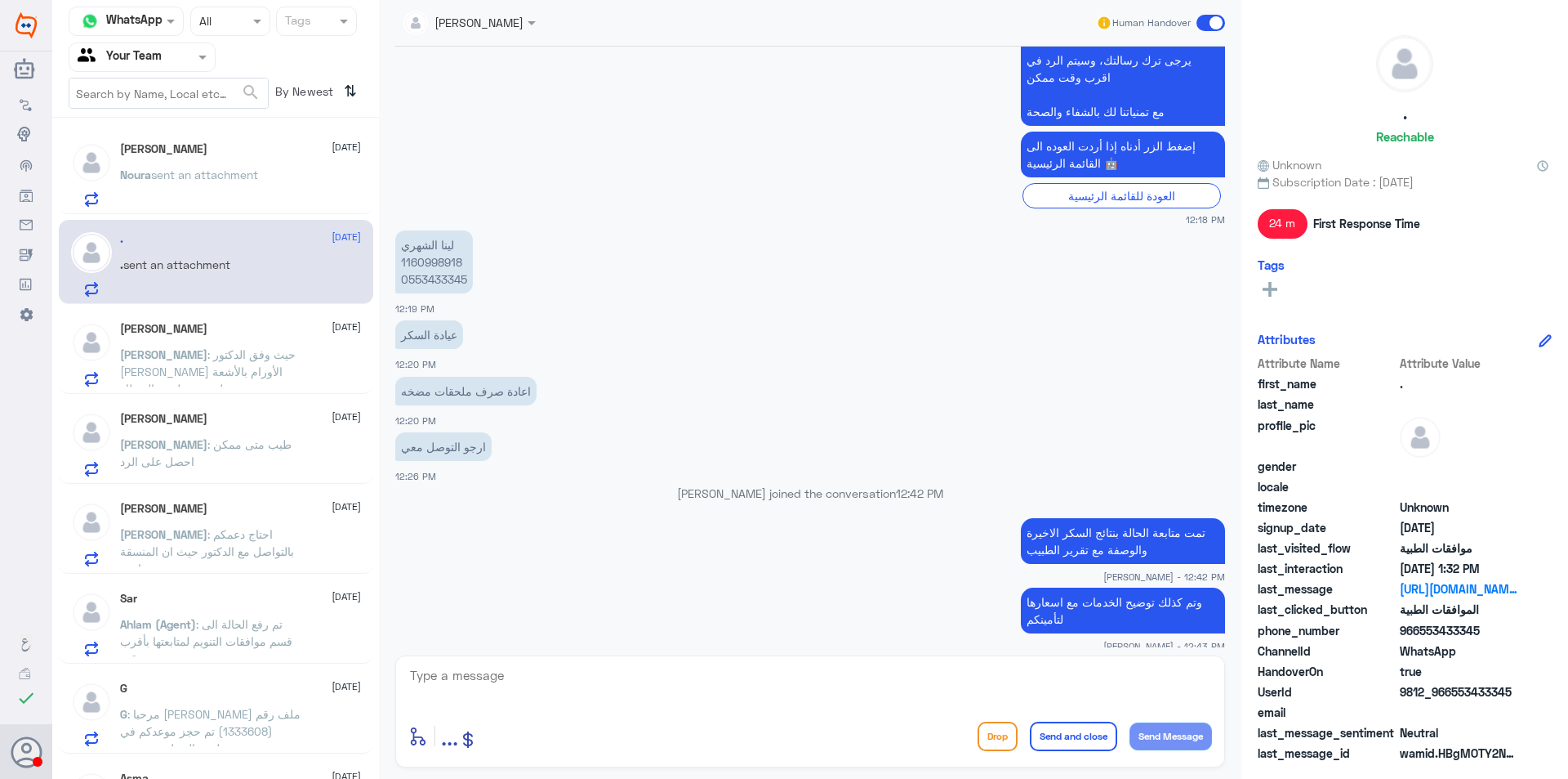
scroll to position [940, 0]
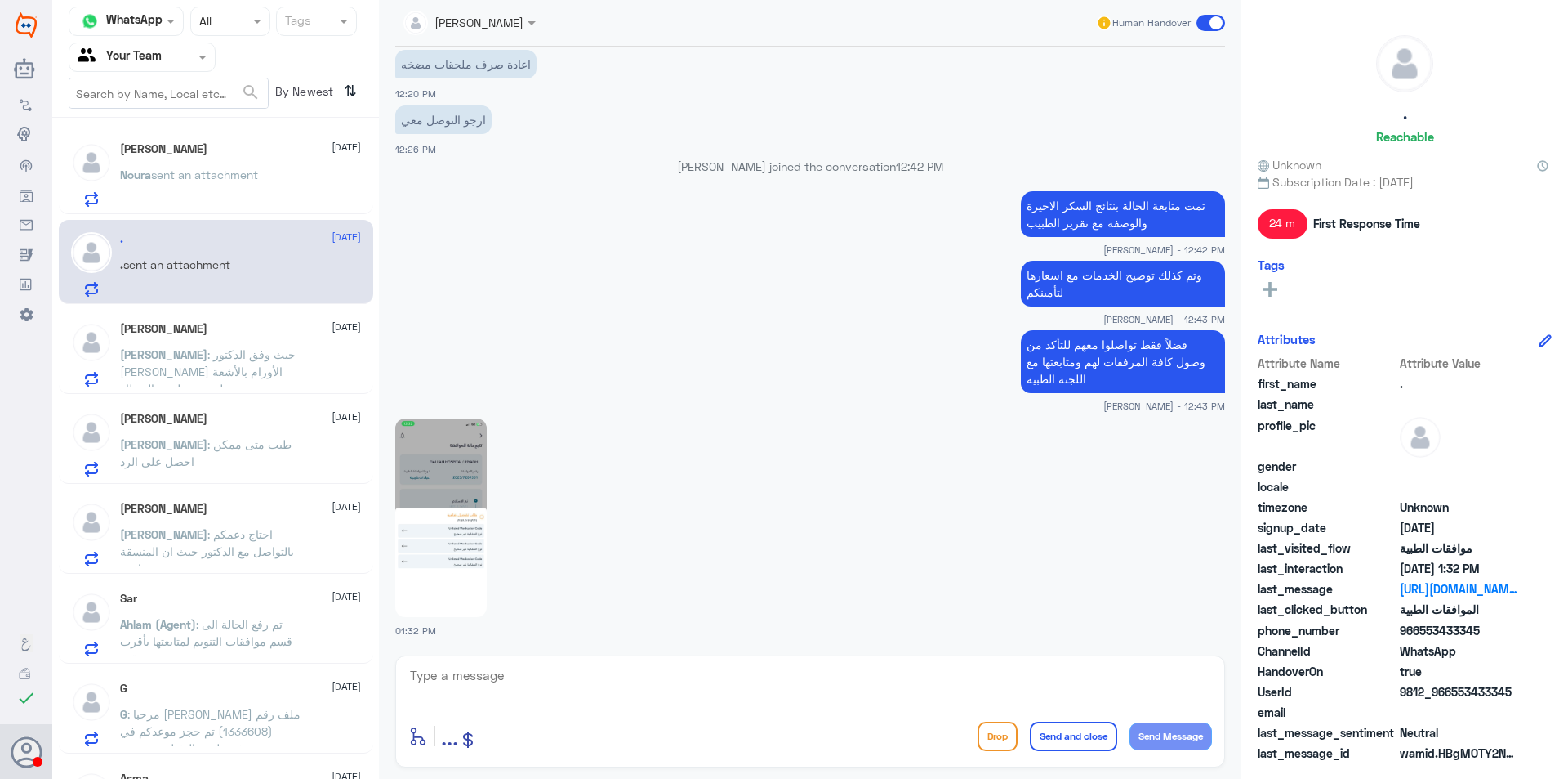
click at [467, 447] on img at bounding box center [441, 518] width 91 height 199
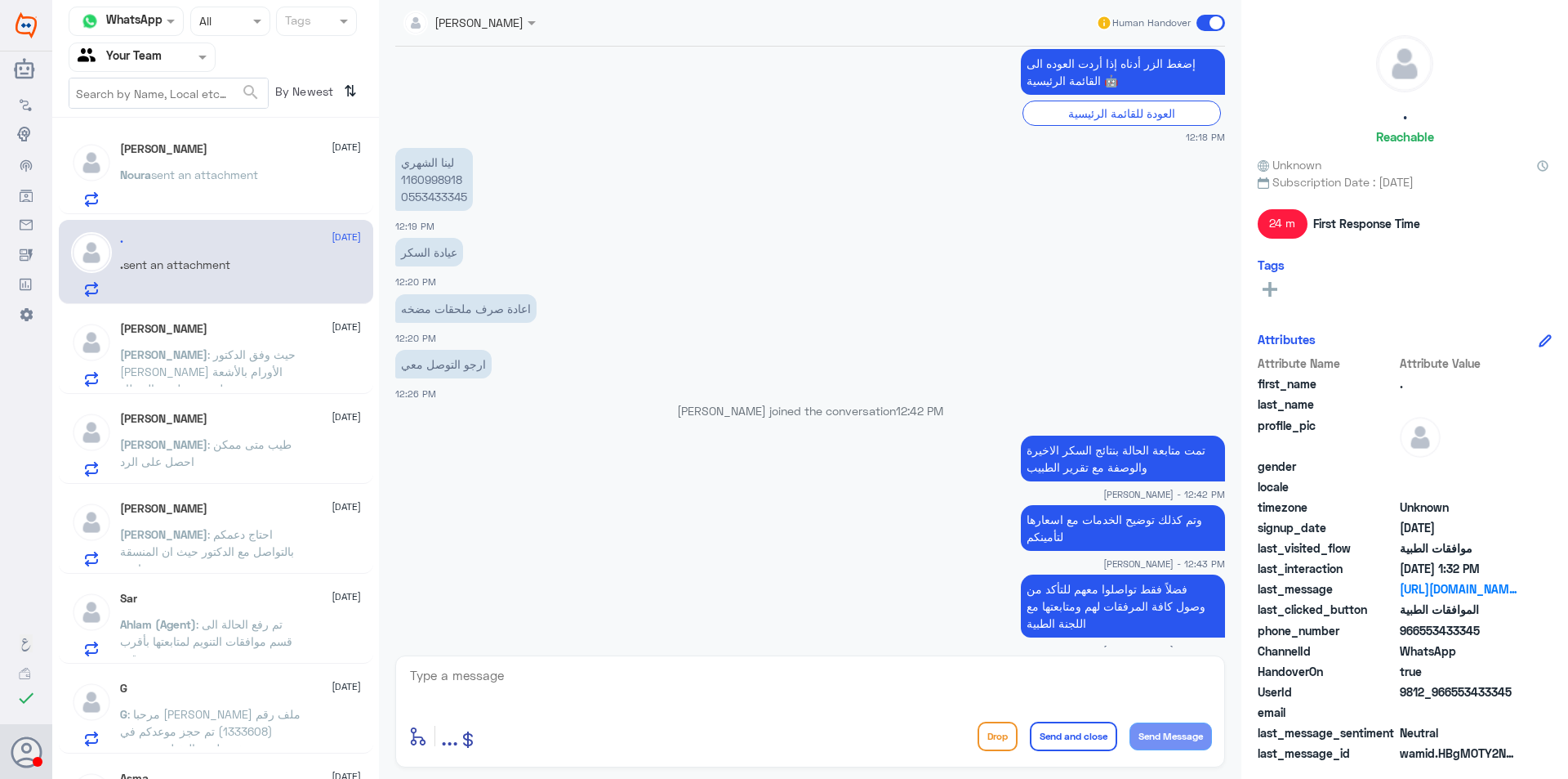
scroll to position [694, 0]
click at [162, 181] on span "sent an attachment" at bounding box center [204, 174] width 107 height 14
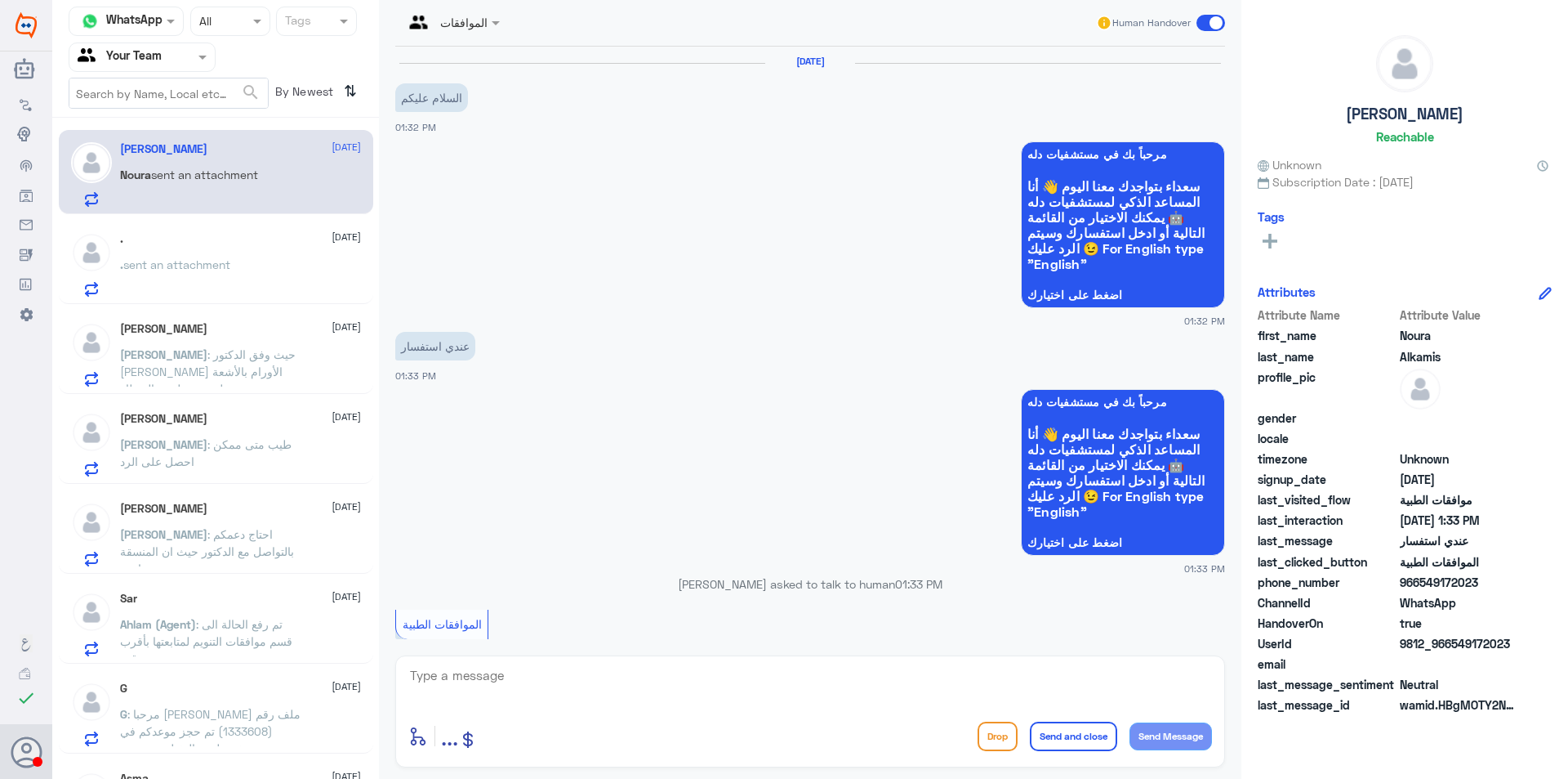
scroll to position [448, 0]
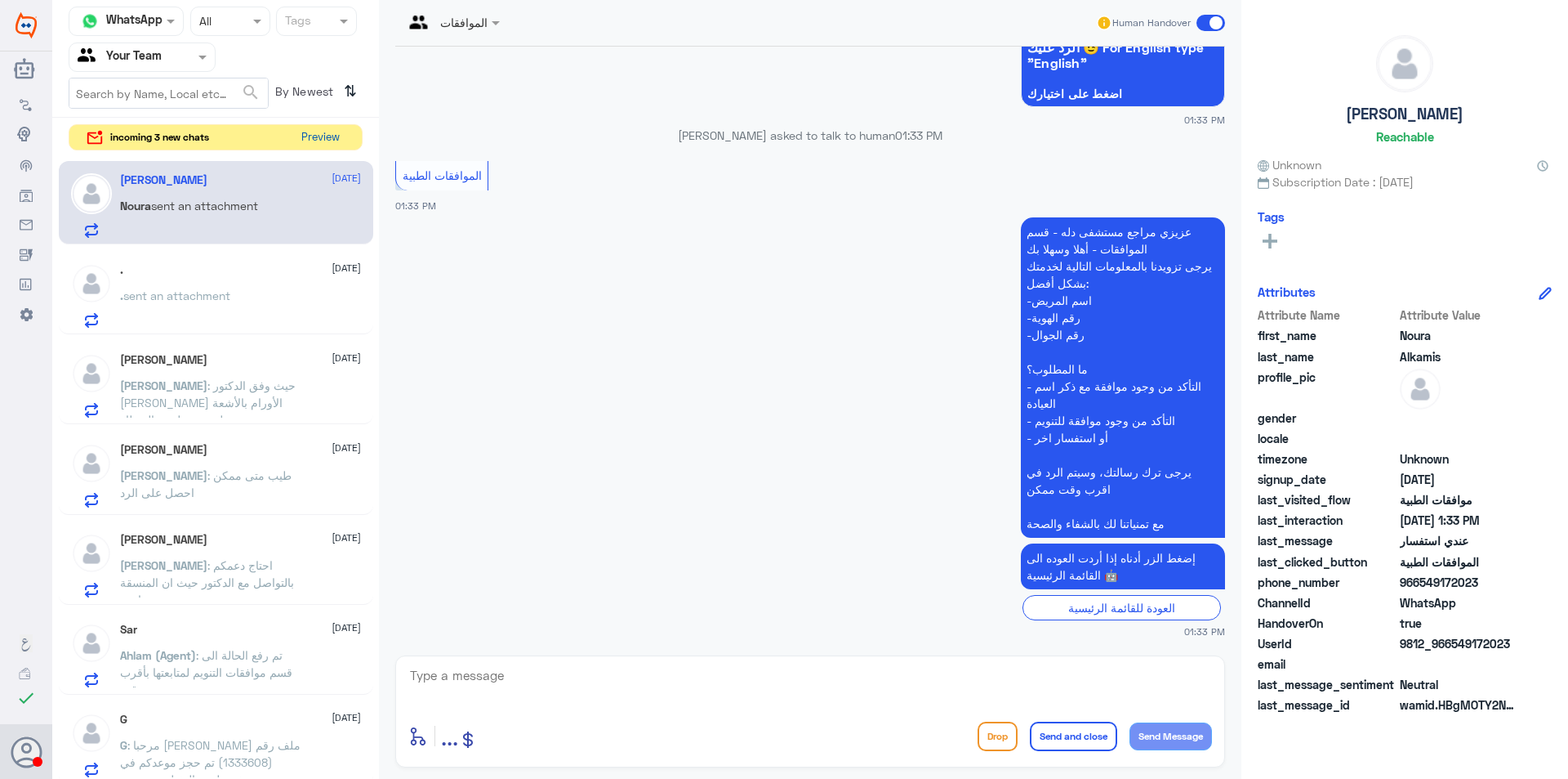
click at [323, 131] on button "Preview" at bounding box center [320, 137] width 51 height 25
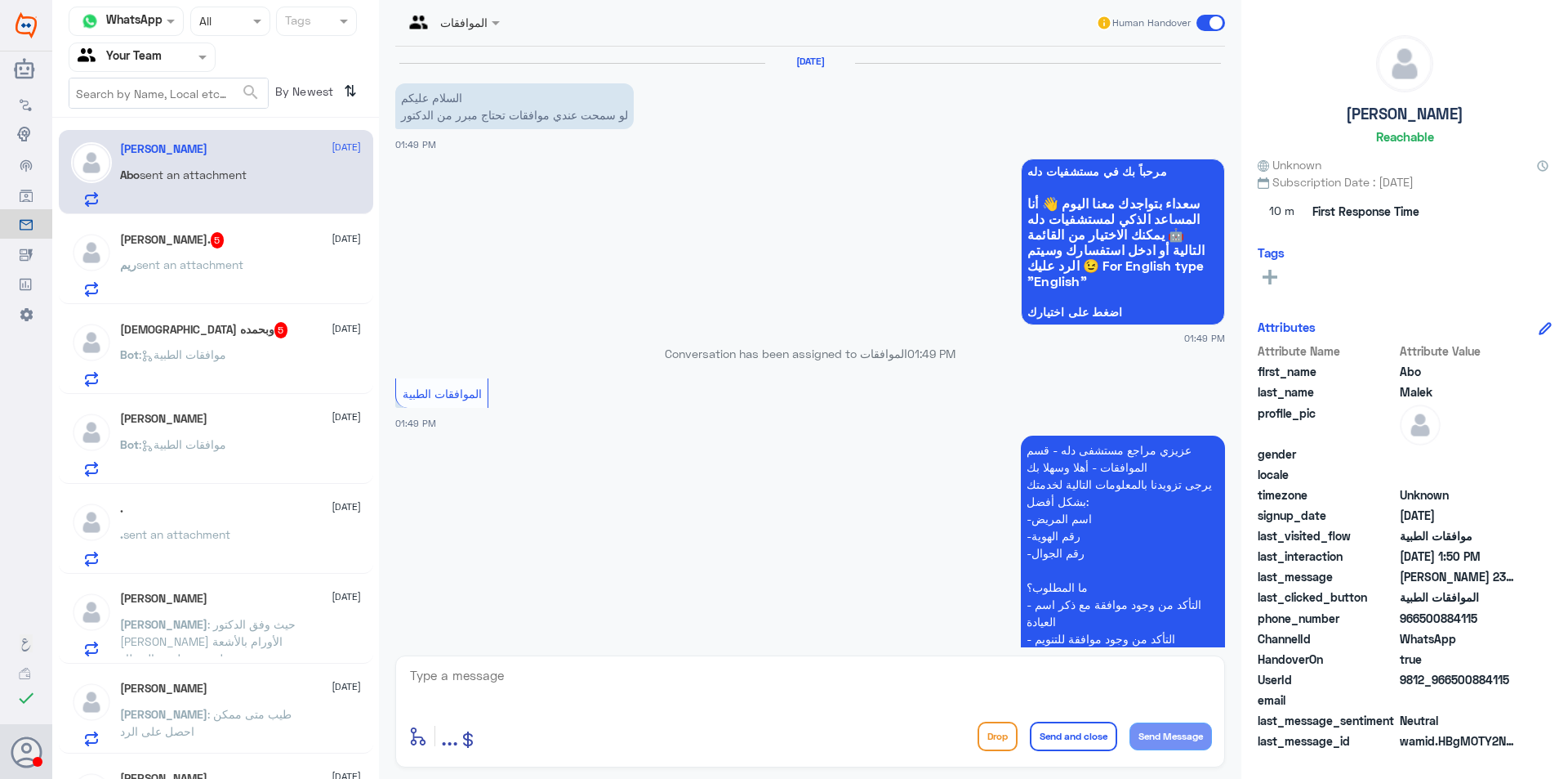
scroll to position [307, 0]
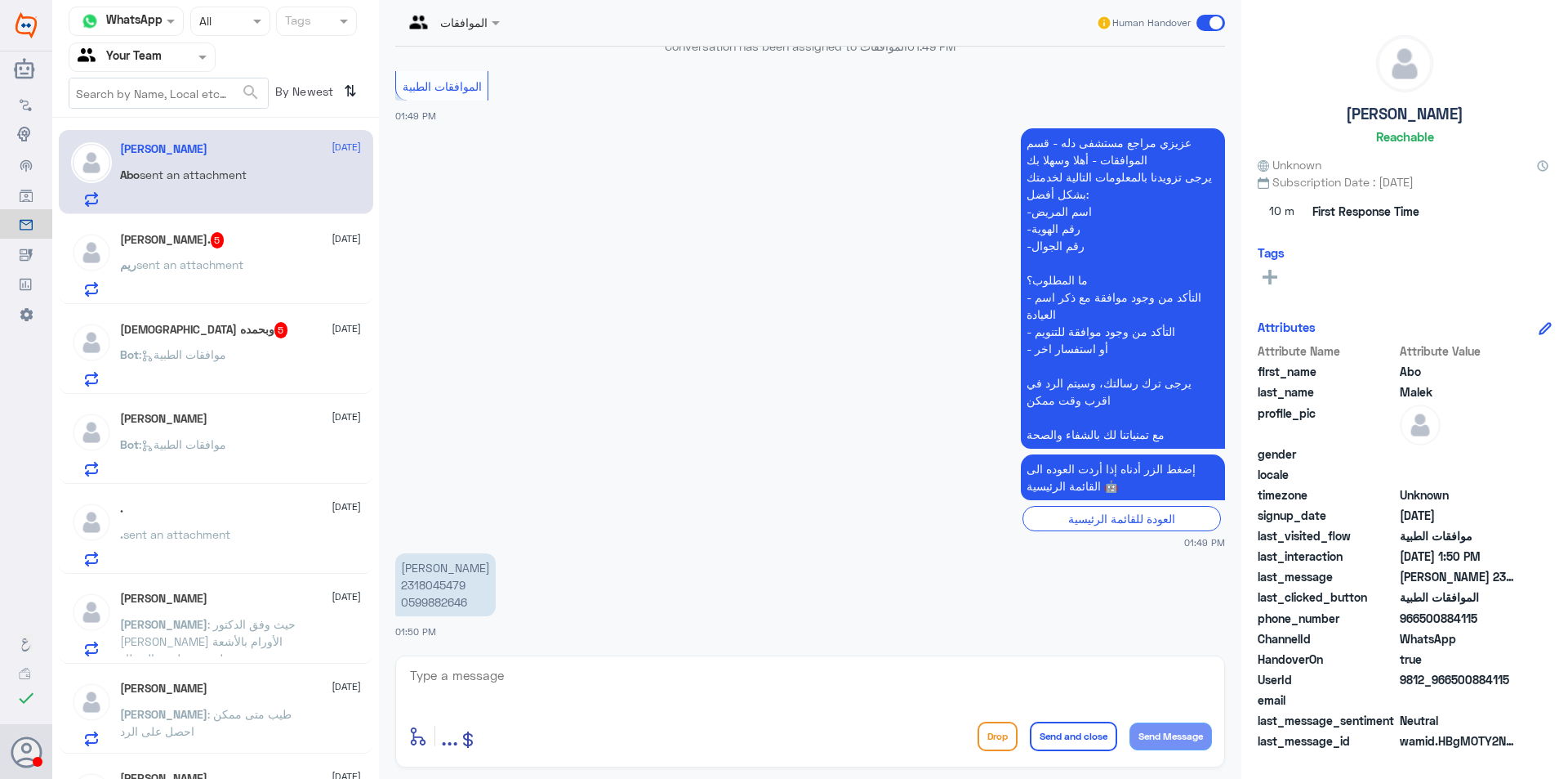
click at [138, 296] on p "ريم sent an attachment" at bounding box center [181, 277] width 123 height 41
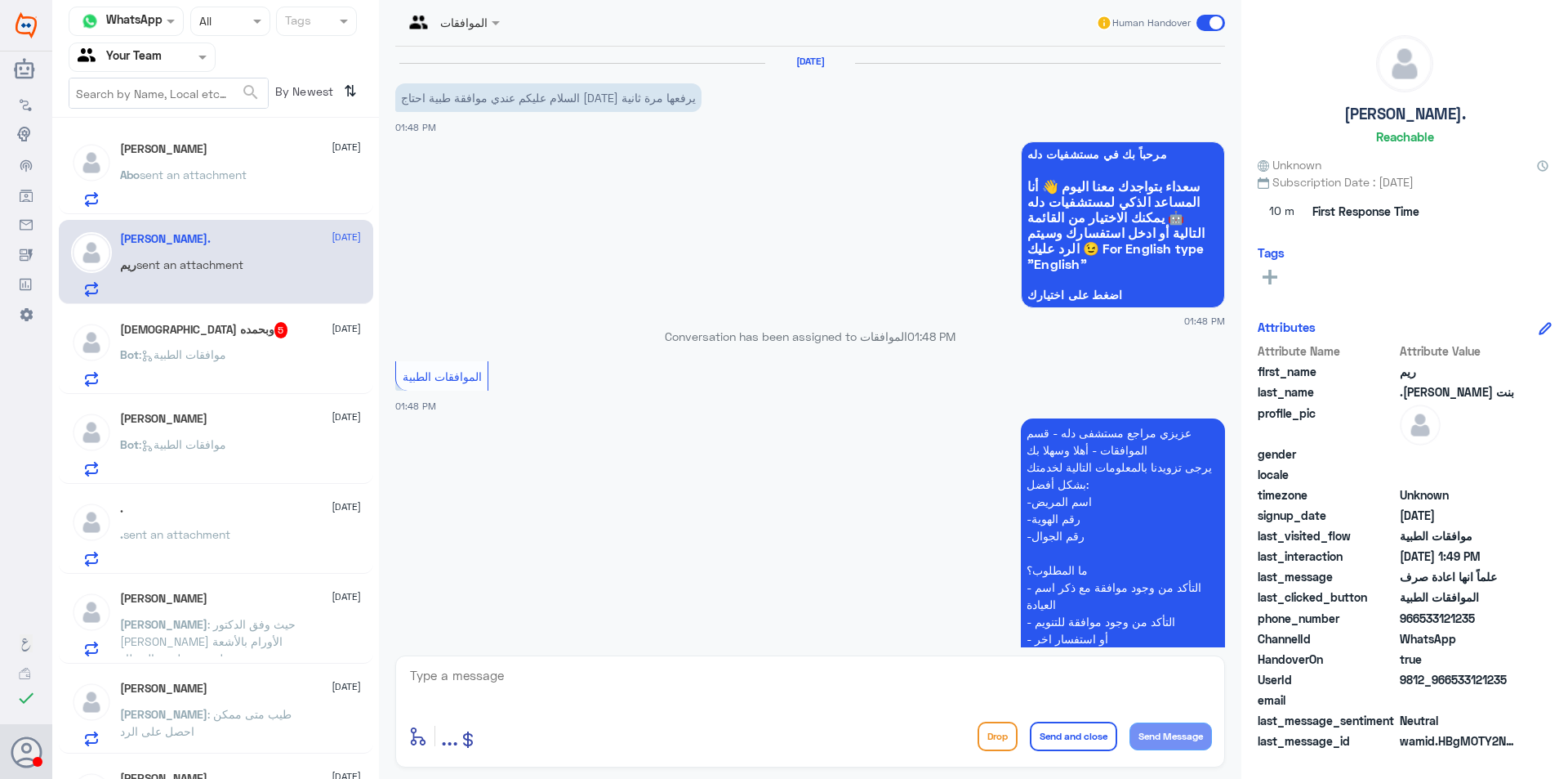
scroll to position [402, 0]
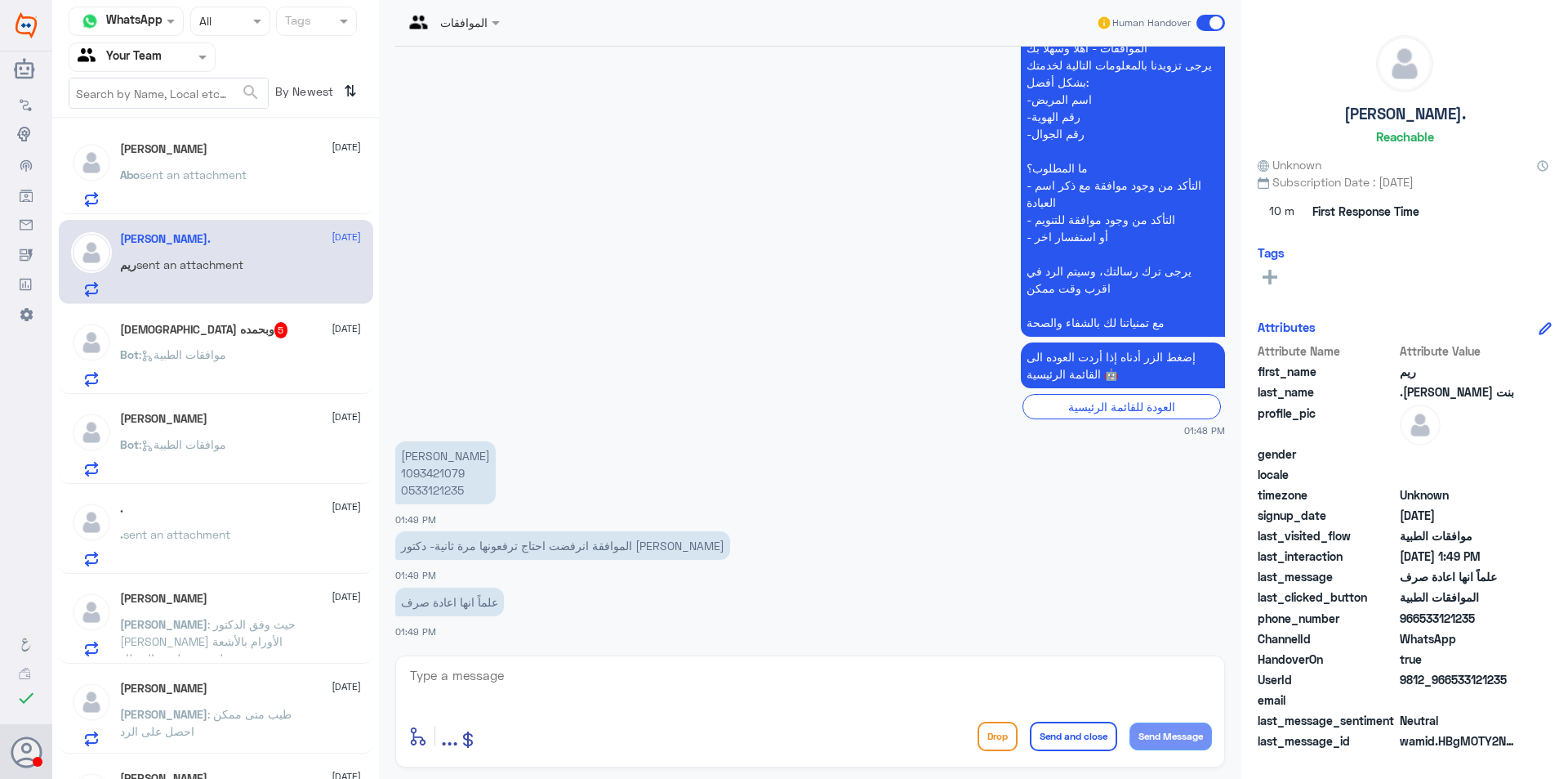
click at [252, 323] on div "[DEMOGRAPHIC_DATA] وبحمده 5 [DATE]" at bounding box center [240, 330] width 241 height 16
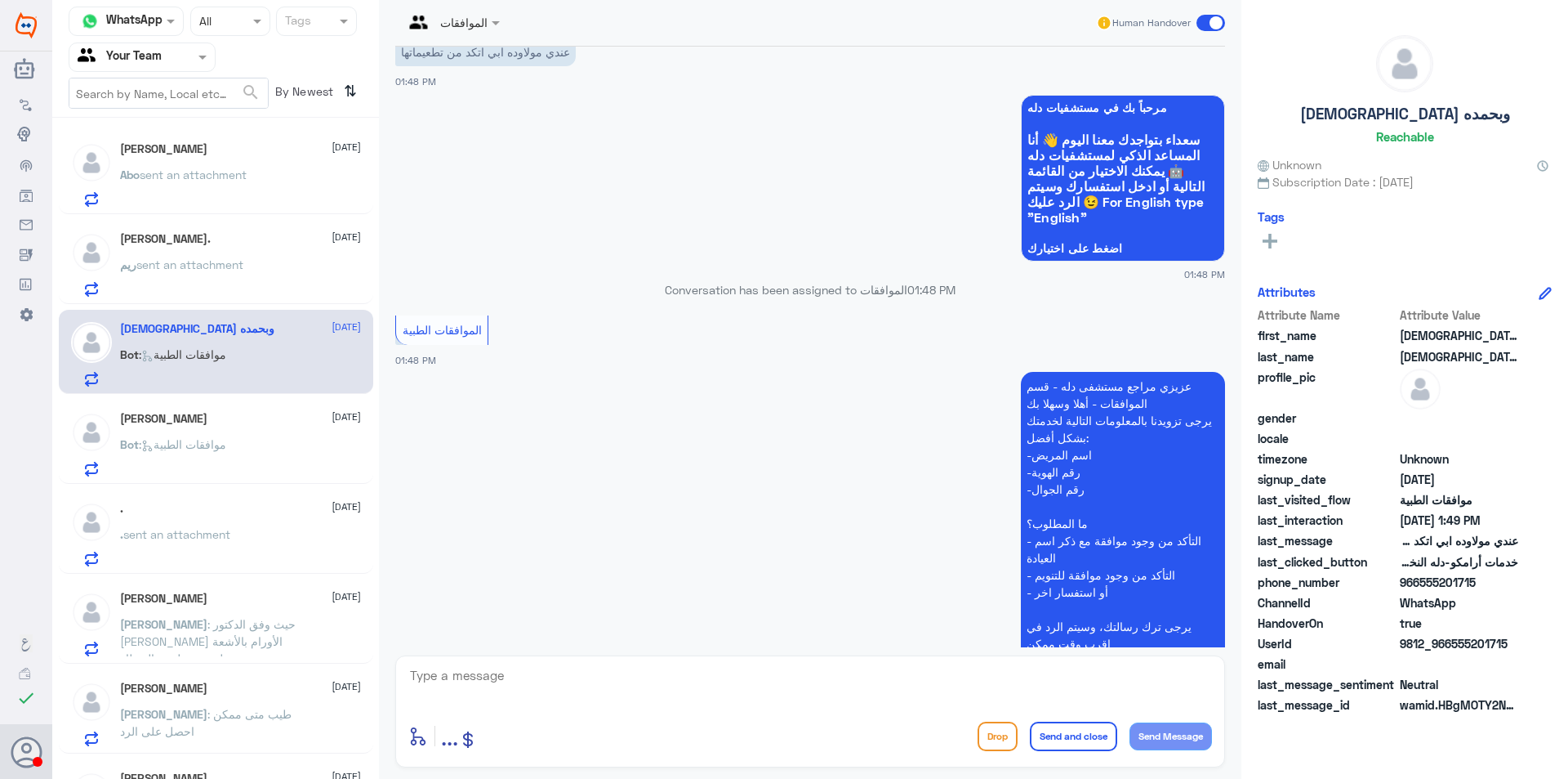
scroll to position [292, 0]
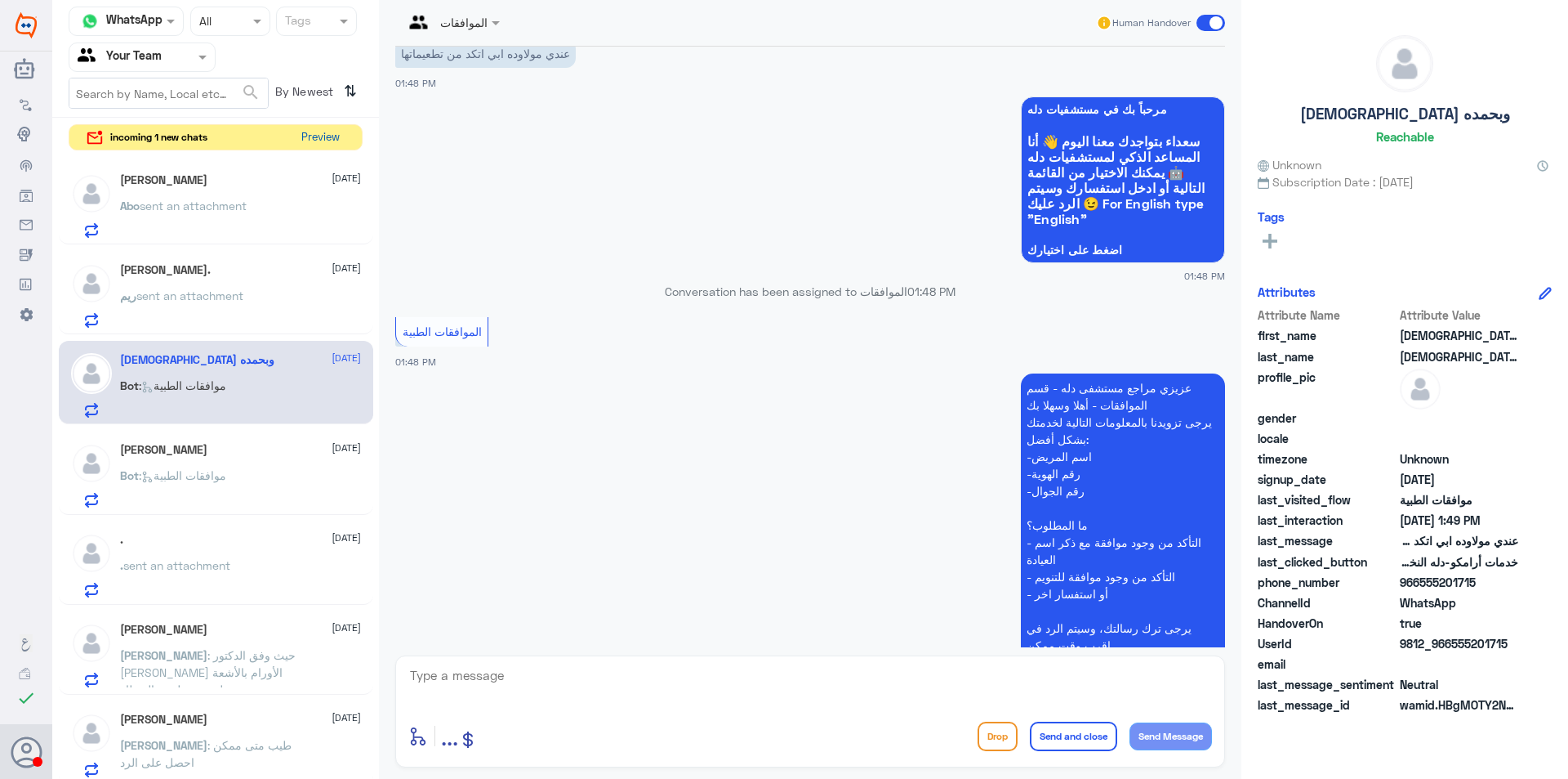
click at [323, 134] on button "Preview" at bounding box center [320, 137] width 51 height 25
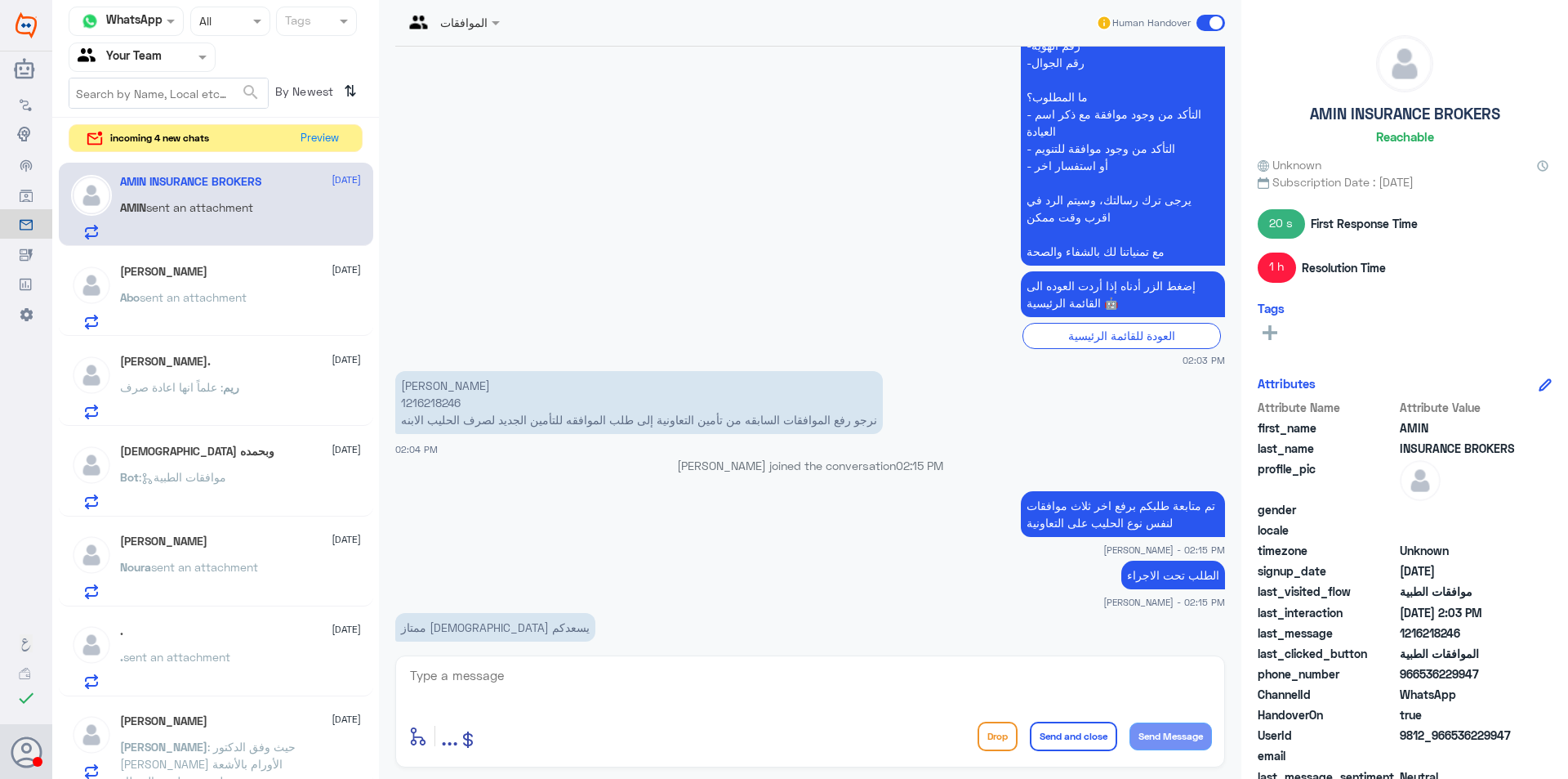
scroll to position [1879, 0]
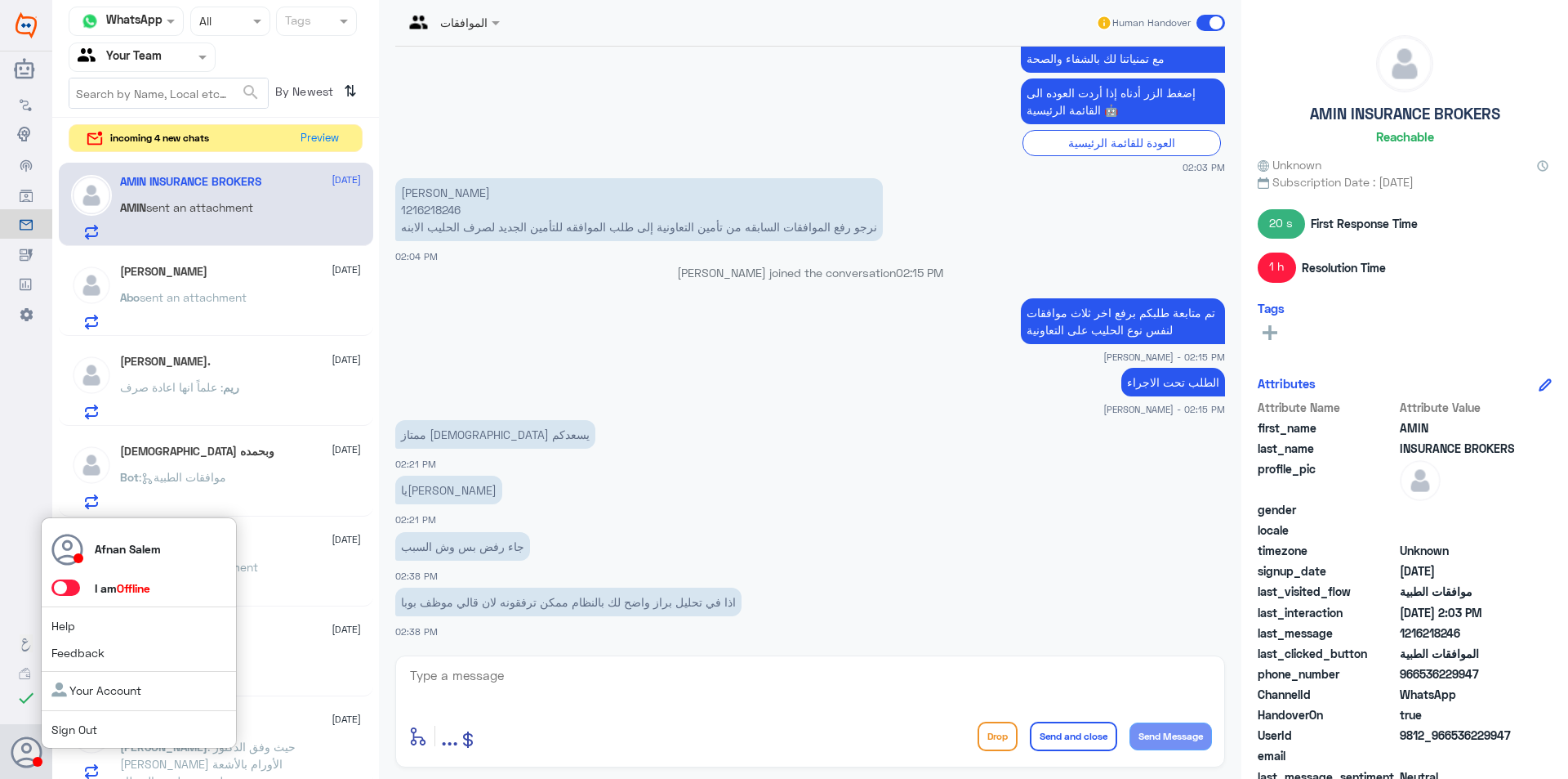
click at [75, 732] on link "Sign Out" at bounding box center [75, 729] width 46 height 14
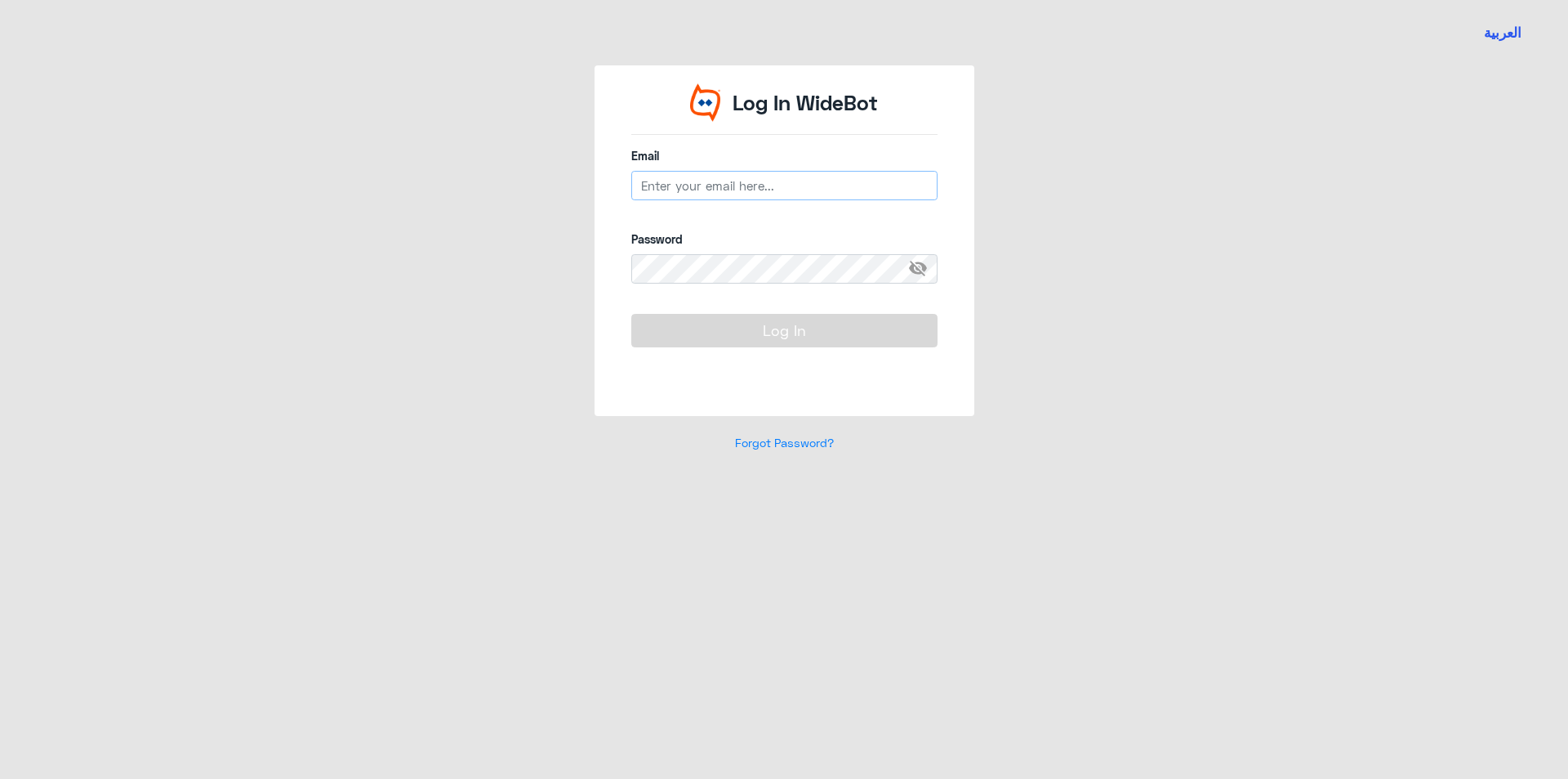
type input "[EMAIL_ADDRESS][DOMAIN_NAME]"
